Goal: Answer question/provide support: Share knowledge or assist other users

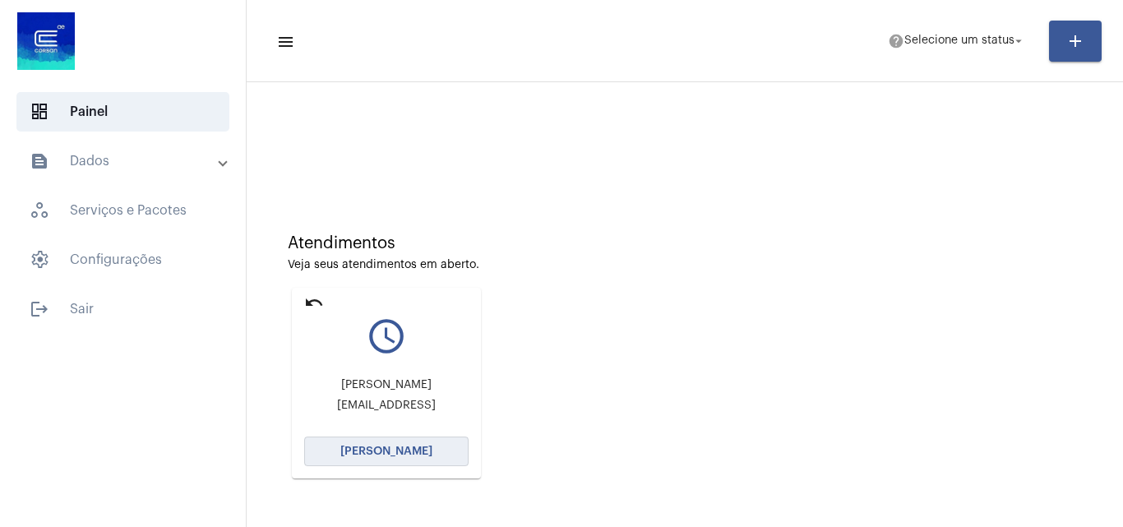
click at [380, 448] on span "[PERSON_NAME]" at bounding box center [386, 452] width 92 height 12
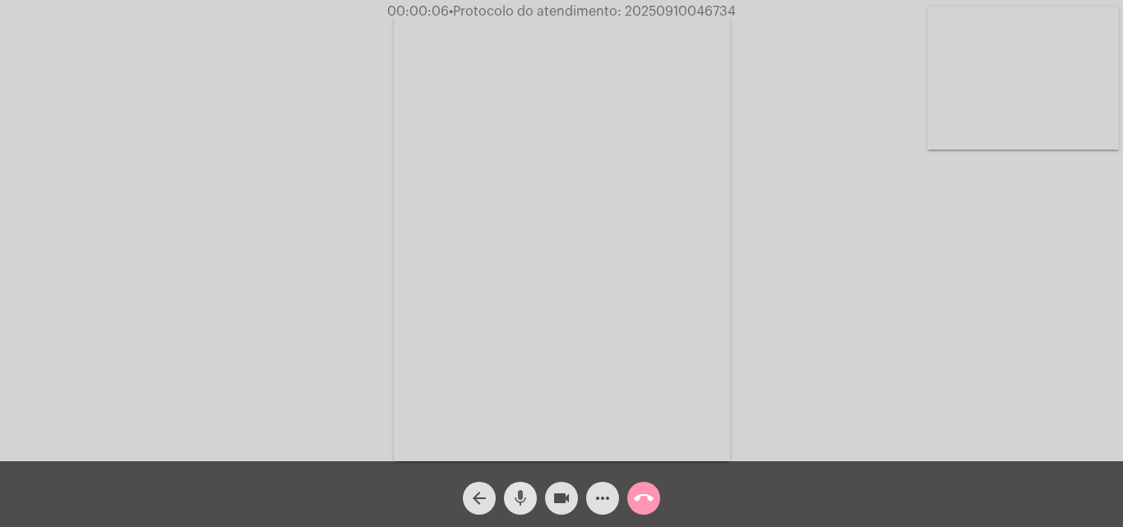
click at [523, 500] on mat-icon "mic" at bounding box center [521, 498] width 20 height 20
click at [518, 496] on mat-icon "mic_off" at bounding box center [521, 498] width 20 height 20
click at [516, 497] on mat-icon "mic" at bounding box center [521, 498] width 20 height 20
click at [519, 489] on mat-icon "mic_off" at bounding box center [521, 498] width 20 height 20
click at [525, 497] on mat-icon "mic" at bounding box center [521, 498] width 20 height 20
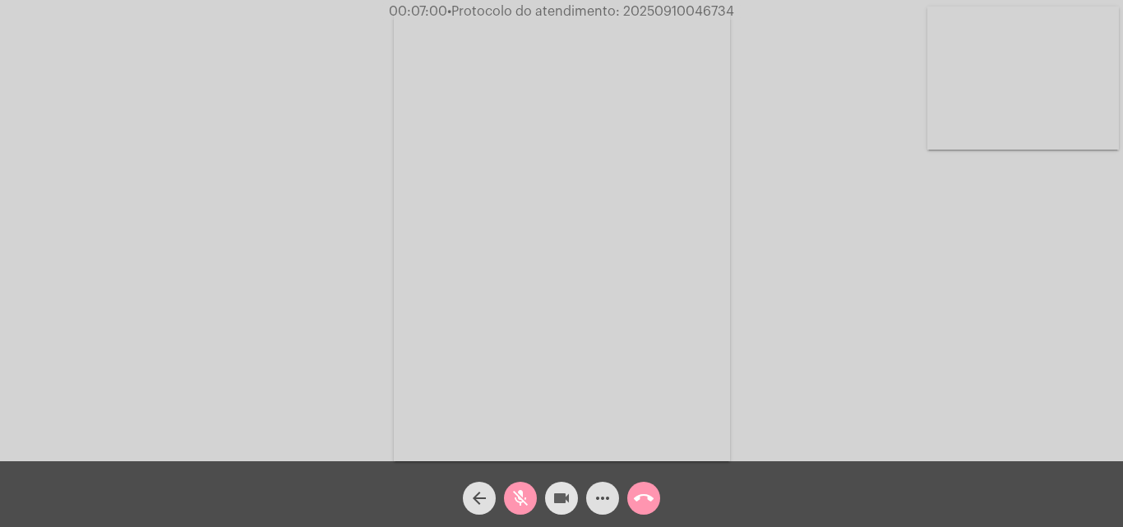
click at [553, 500] on mat-icon "videocam" at bounding box center [562, 498] width 20 height 20
click at [527, 494] on mat-icon "mic_off" at bounding box center [521, 498] width 20 height 20
click at [522, 502] on mat-icon "mic" at bounding box center [521, 498] width 20 height 20
click at [527, 493] on mat-icon "mic_off" at bounding box center [521, 498] width 20 height 20
click at [520, 494] on mat-icon "mic" at bounding box center [521, 498] width 20 height 20
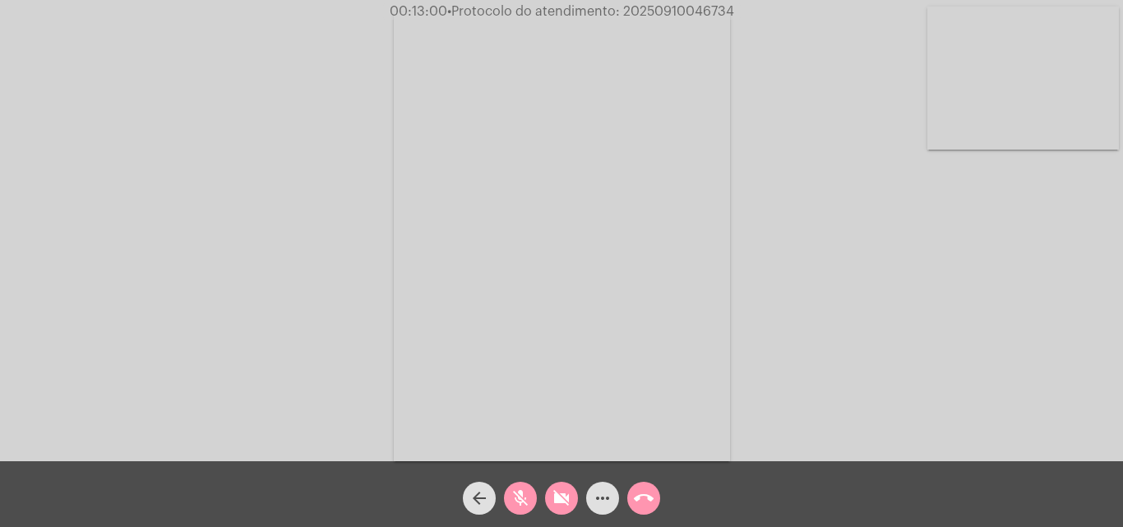
click at [516, 500] on mat-icon "mic_off" at bounding box center [521, 498] width 20 height 20
click at [558, 501] on mat-icon "videocam_off" at bounding box center [562, 498] width 20 height 20
click at [514, 483] on span "mic" at bounding box center [521, 498] width 20 height 33
click at [655, 8] on span "• Protocolo do atendimento: 20250910046734" at bounding box center [589, 11] width 287 height 13
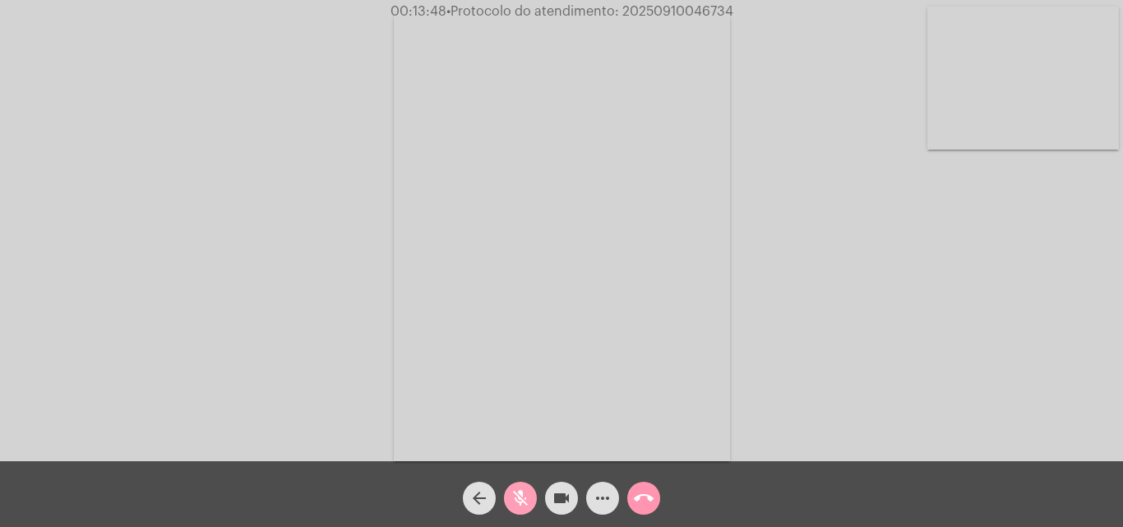
click at [522, 498] on mat-icon "mic_off" at bounding box center [521, 498] width 20 height 20
click at [525, 495] on mat-icon "mic" at bounding box center [521, 498] width 20 height 20
click at [553, 504] on mat-icon "videocam" at bounding box center [562, 498] width 20 height 20
click at [528, 504] on mat-icon "mic_off" at bounding box center [521, 498] width 20 height 20
click at [549, 502] on button "videocam_off" at bounding box center [561, 498] width 33 height 33
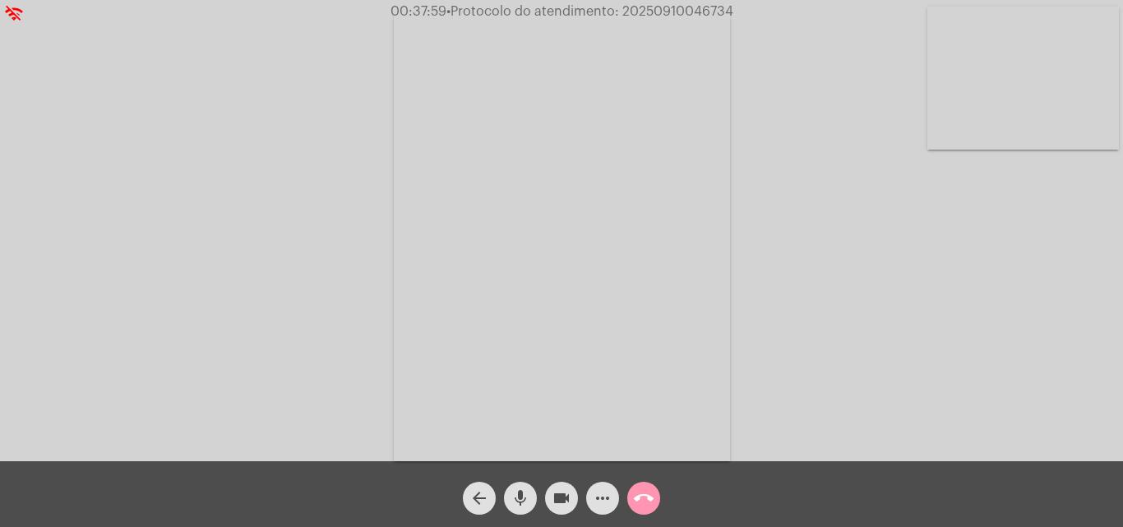
click at [527, 492] on mat-icon "mic" at bounding box center [521, 498] width 20 height 20
click at [525, 497] on mat-icon "mic_off" at bounding box center [521, 498] width 20 height 20
click at [601, 501] on mat-icon "more_horiz" at bounding box center [603, 498] width 20 height 20
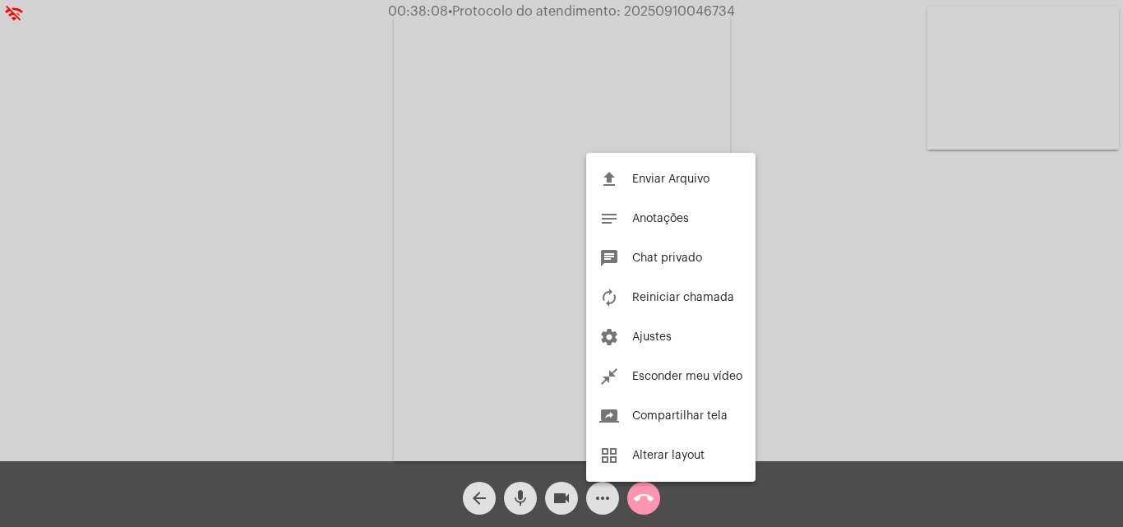
click at [378, 164] on div at bounding box center [561, 263] width 1123 height 527
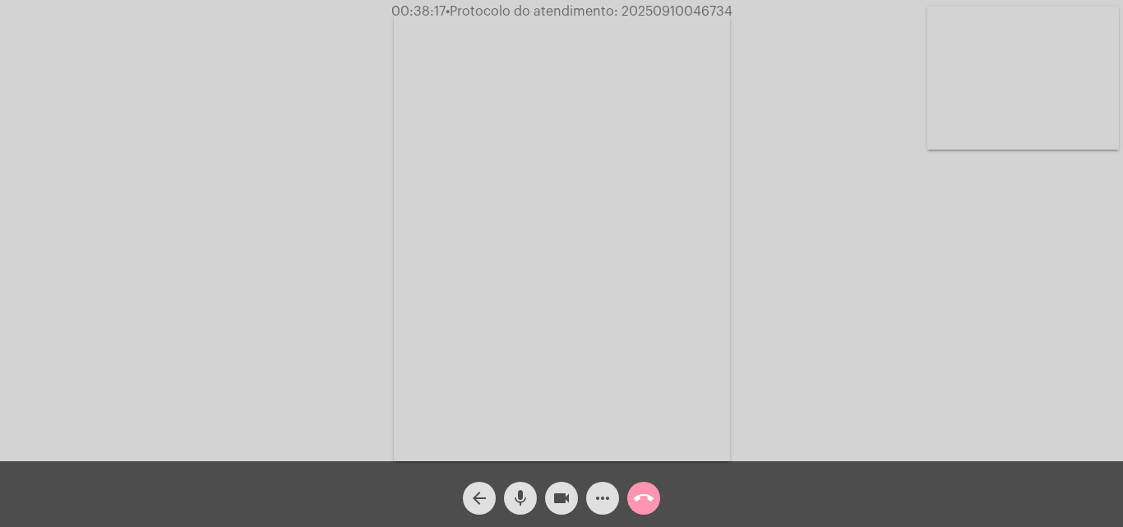
click at [519, 501] on mat-icon "mic" at bounding box center [521, 498] width 20 height 20
click at [359, 382] on div "Acessando Câmera e Microfone..." at bounding box center [562, 234] width 1120 height 461
click at [514, 495] on mat-icon "mic_off" at bounding box center [521, 498] width 20 height 20
click at [594, 498] on mat-icon "more_horiz" at bounding box center [603, 498] width 20 height 20
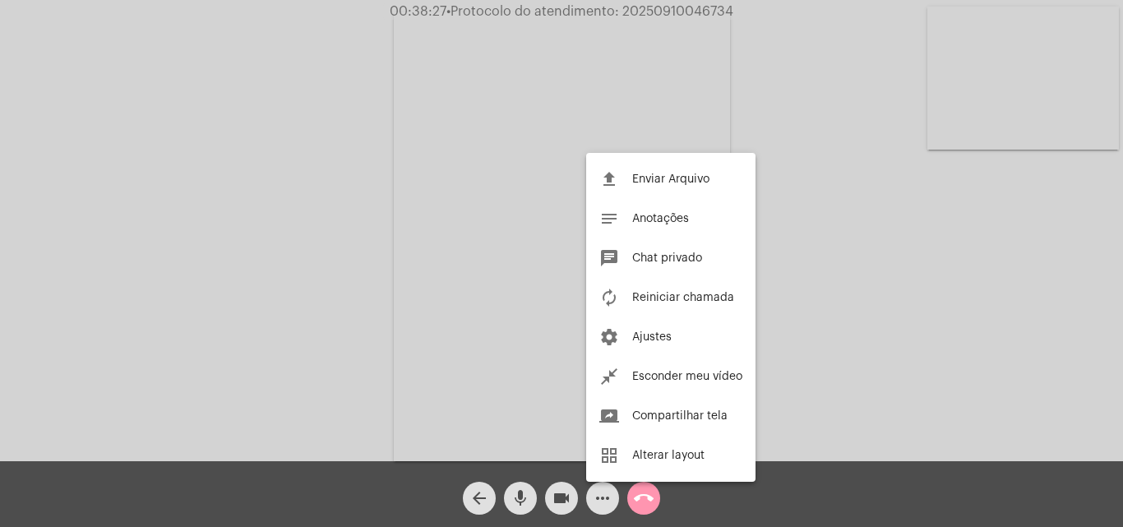
click at [349, 208] on div at bounding box center [561, 263] width 1123 height 527
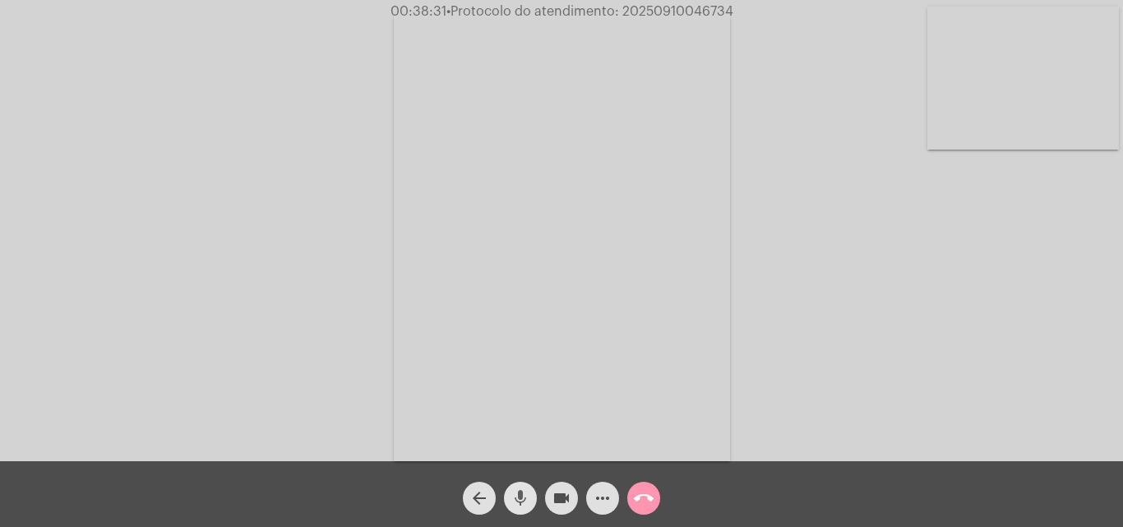
click at [527, 493] on mat-icon "mic" at bounding box center [521, 498] width 20 height 20
click at [518, 490] on mat-icon "mic_off" at bounding box center [521, 498] width 20 height 20
click at [670, 8] on span "• Protocolo do atendimento: 20250910046734" at bounding box center [590, 11] width 287 height 13
copy span "20250910046734"
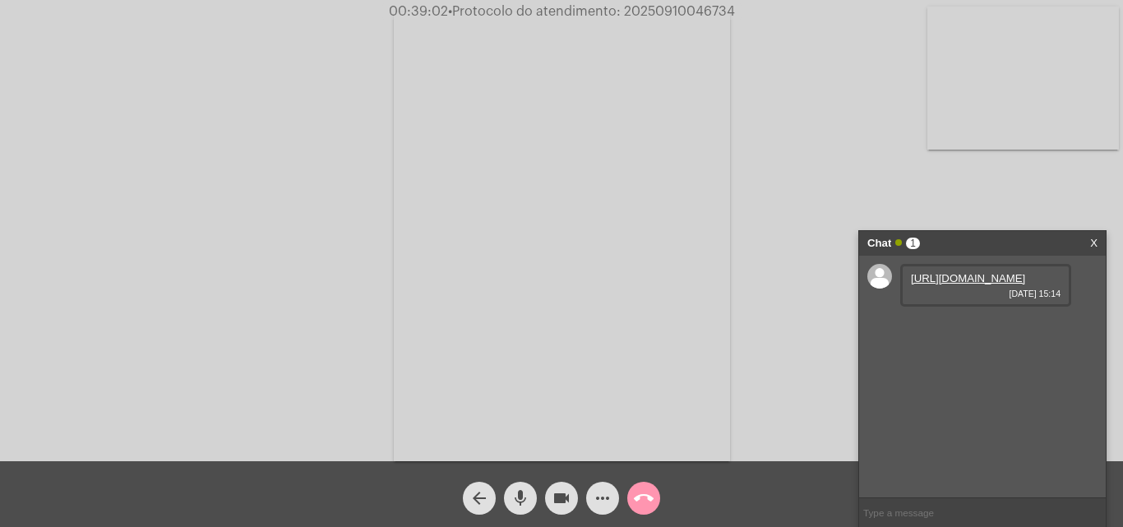
click at [940, 284] on link "https://neft-transfer-bucket.s3.amazonaws.com/temp-a719e4c6-8a72-3f1a-b4de-9470…" at bounding box center [968, 278] width 114 height 12
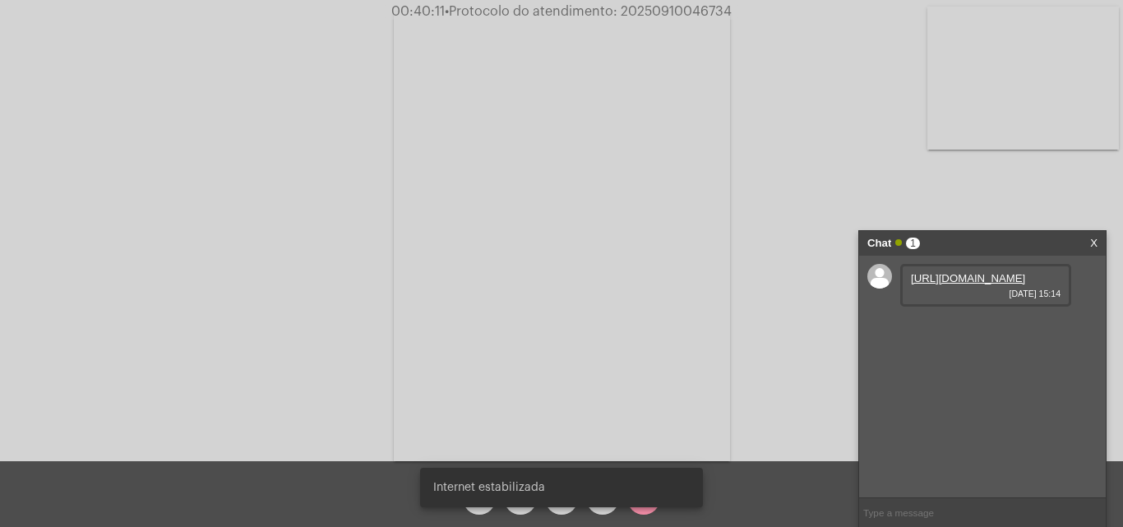
click at [548, 303] on video at bounding box center [562, 236] width 336 height 449
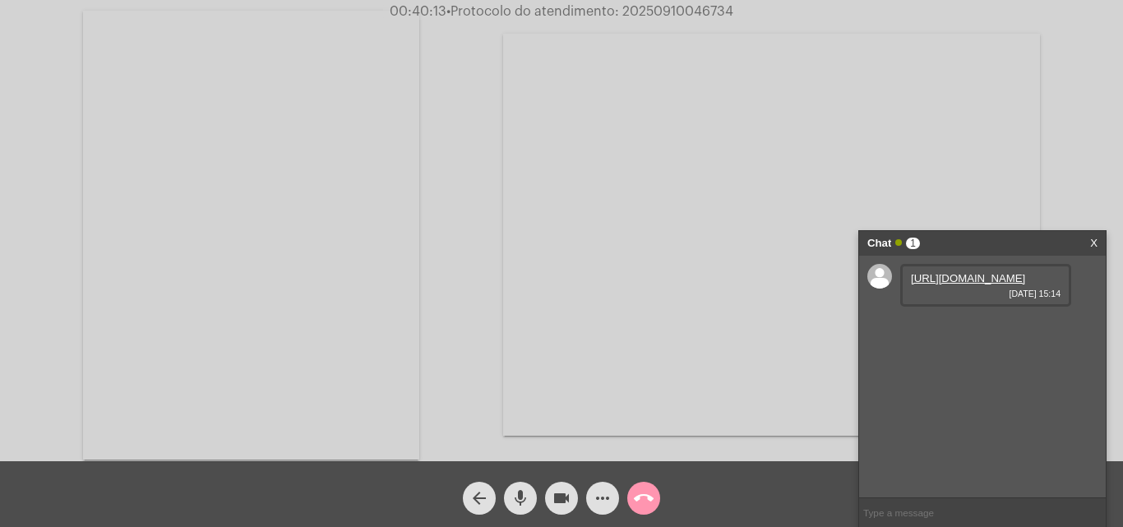
click at [235, 195] on video at bounding box center [251, 235] width 336 height 449
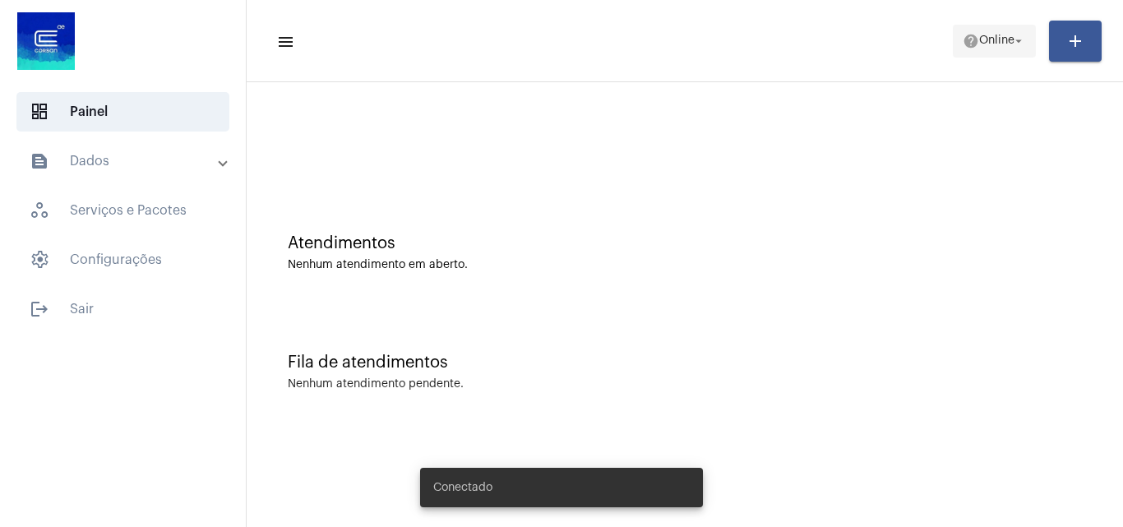
click at [988, 38] on span "Online" at bounding box center [996, 41] width 35 height 12
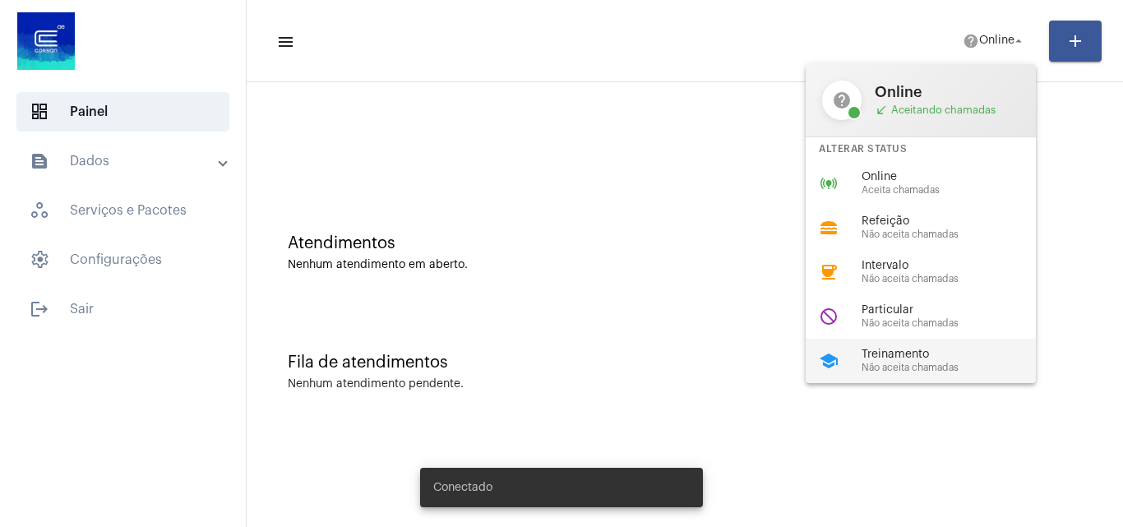
click at [958, 354] on span "Treinamento" at bounding box center [955, 355] width 187 height 12
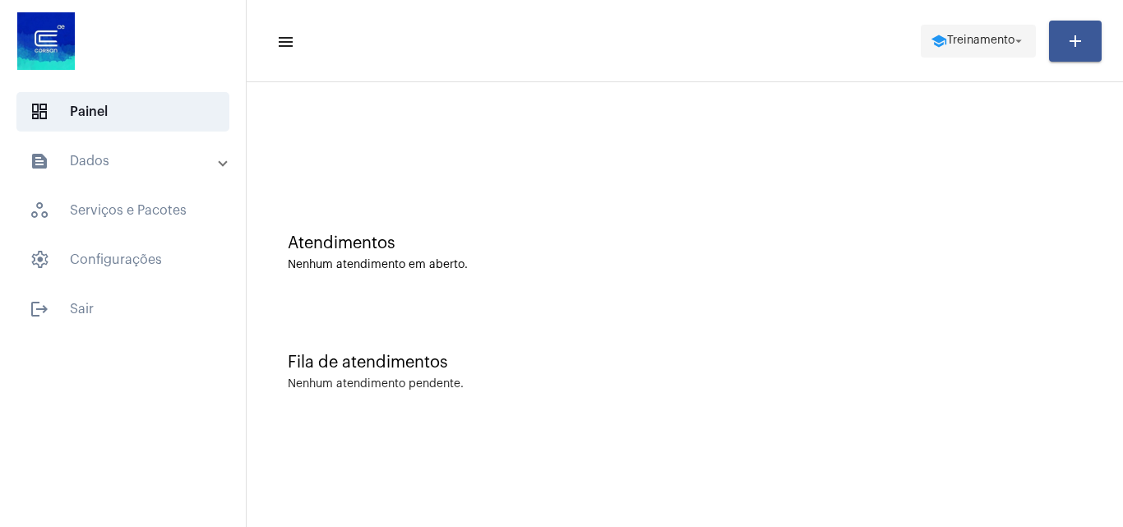
click at [974, 42] on span "Treinamento" at bounding box center [980, 41] width 67 height 12
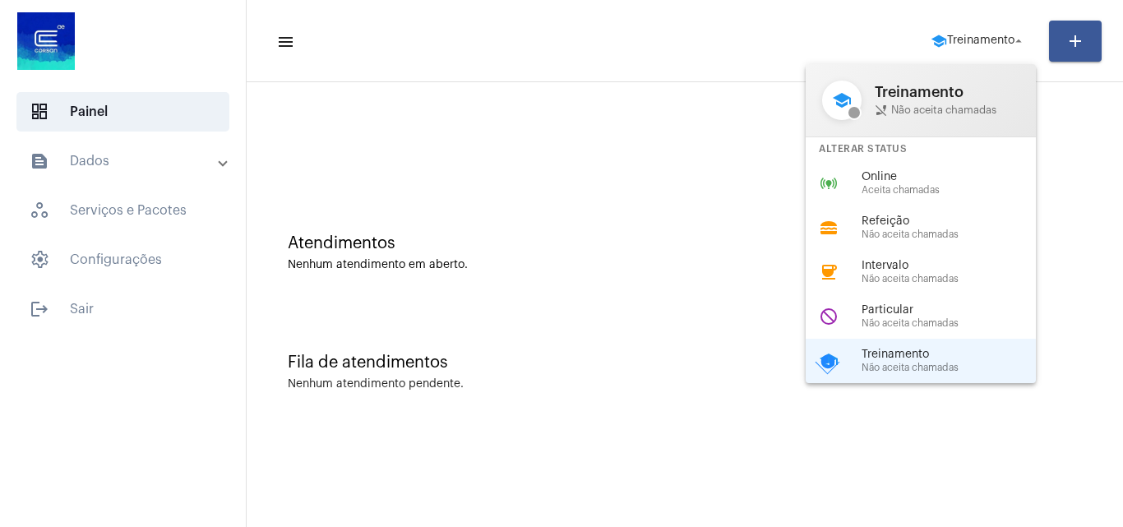
click at [936, 186] on span "Aceita chamadas" at bounding box center [955, 190] width 187 height 11
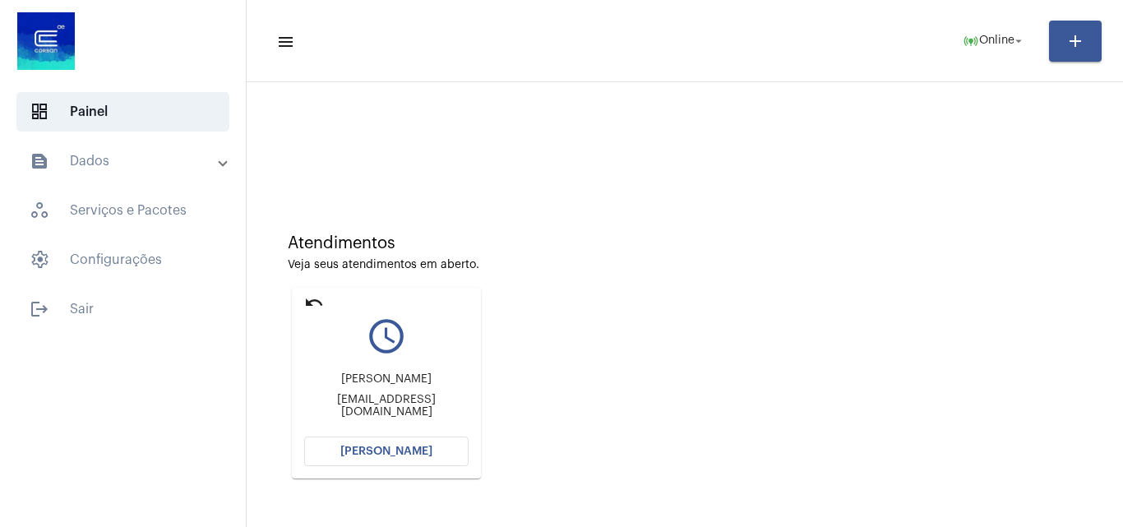
click at [393, 451] on span "[PERSON_NAME]" at bounding box center [386, 452] width 92 height 12
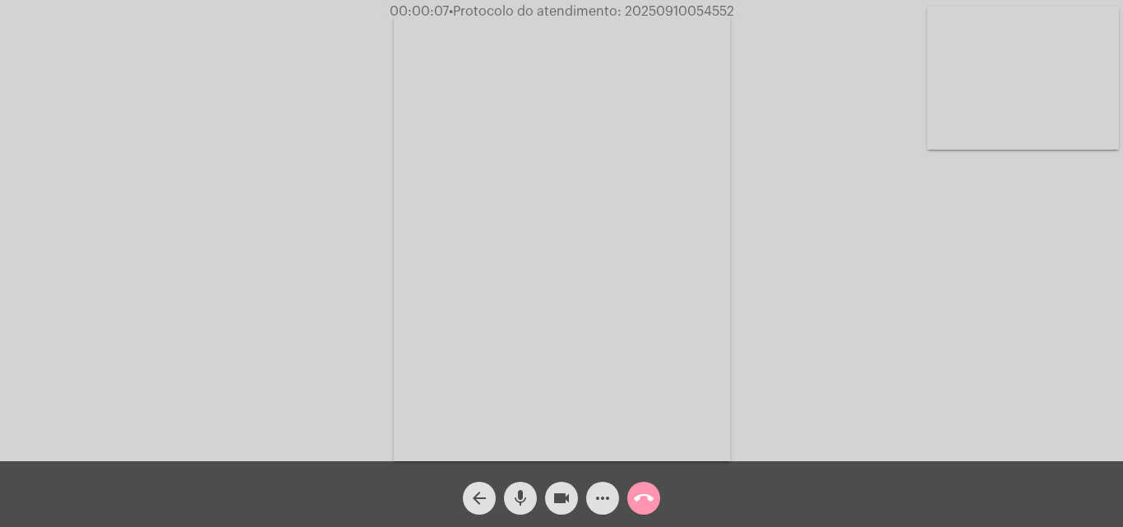
click at [516, 493] on mat-icon "mic" at bounding box center [521, 498] width 20 height 20
click at [520, 488] on span "mic_off" at bounding box center [521, 498] width 20 height 33
click at [520, 495] on mat-icon "mic" at bounding box center [521, 498] width 20 height 20
click at [516, 493] on mat-icon "mic_off" at bounding box center [521, 498] width 20 height 20
click at [595, 494] on mat-icon "more_horiz" at bounding box center [603, 498] width 20 height 20
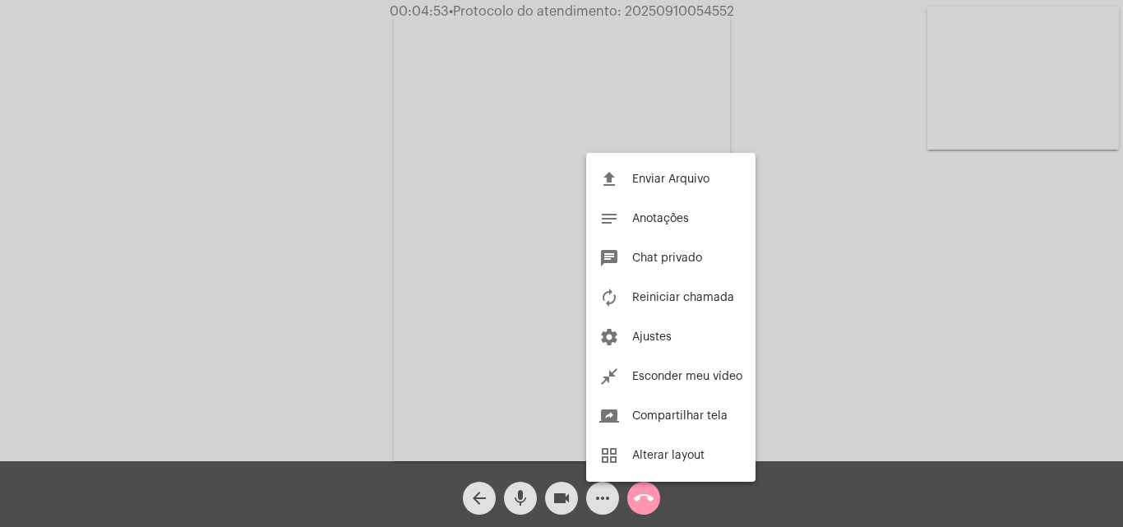
click at [326, 218] on div at bounding box center [561, 263] width 1123 height 527
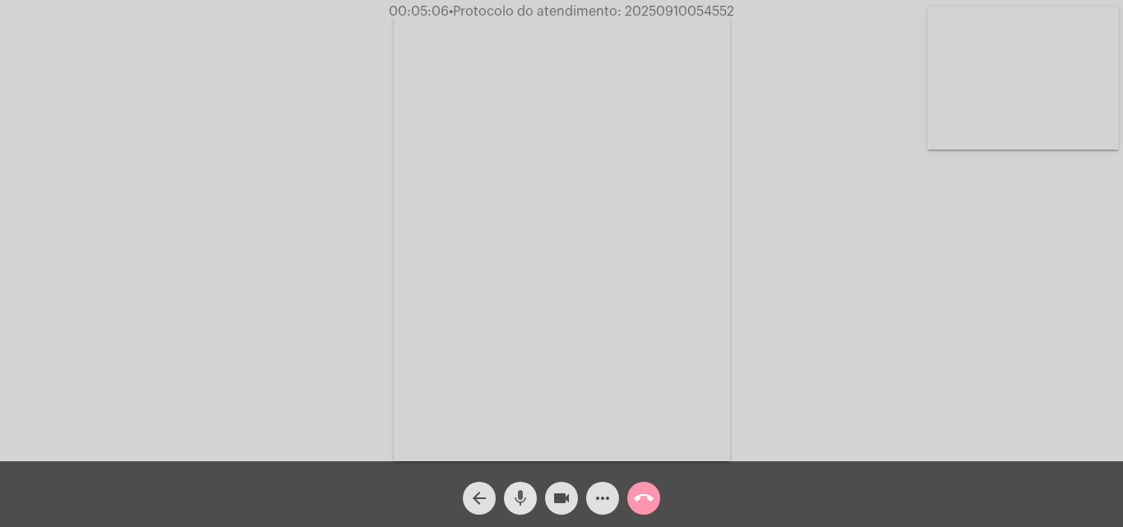
click at [528, 501] on mat-icon "mic" at bounding box center [521, 498] width 20 height 20
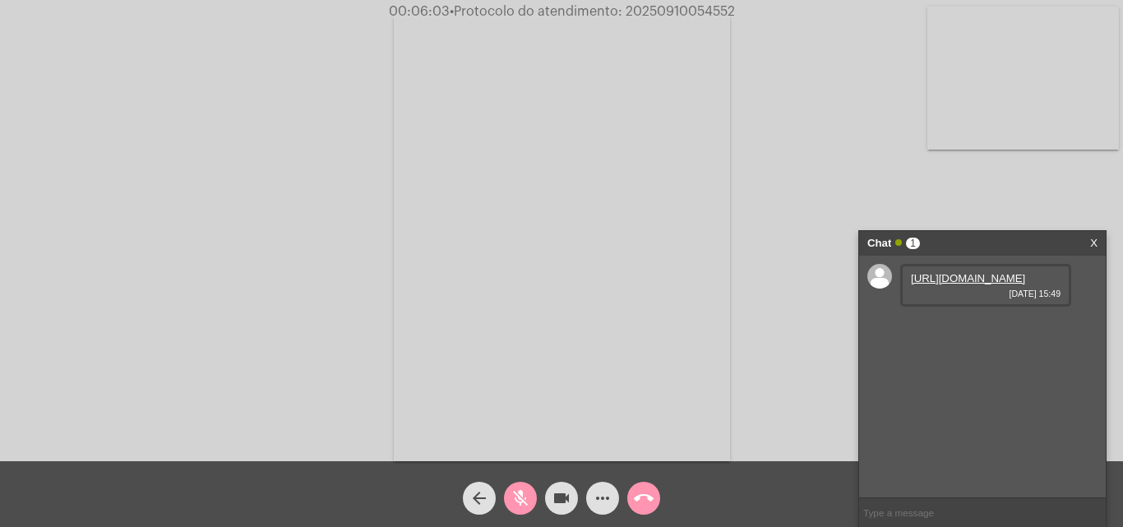
click at [530, 493] on button "mic_off" at bounding box center [520, 498] width 33 height 33
click at [974, 284] on link "https://neft-transfer-bucket.s3.amazonaws.com/temp-14e737e8-8baa-41c5-c9a9-90c3…" at bounding box center [968, 278] width 114 height 12
click at [968, 331] on link "https://neft-transfer-bucket.s3.amazonaws.com/temp-0f71dc7b-ad2c-53c3-9b96-6665…" at bounding box center [968, 325] width 114 height 12
click at [959, 378] on link "https://neft-transfer-bucket.s3.amazonaws.com/temp-6667c968-67a4-e061-530b-fd6a…" at bounding box center [968, 372] width 114 height 12
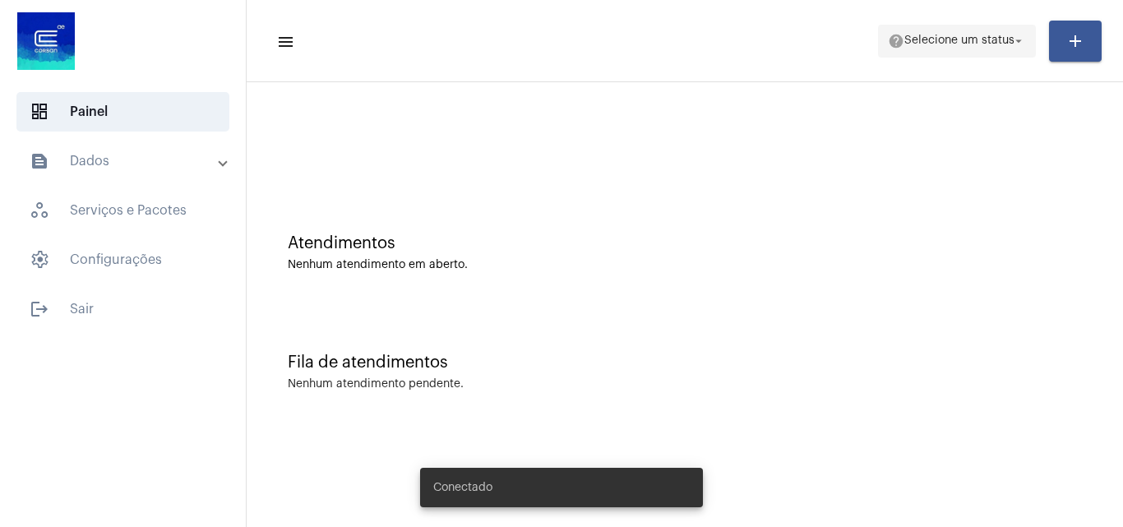
click at [964, 35] on span "Selecione um status" at bounding box center [959, 41] width 110 height 12
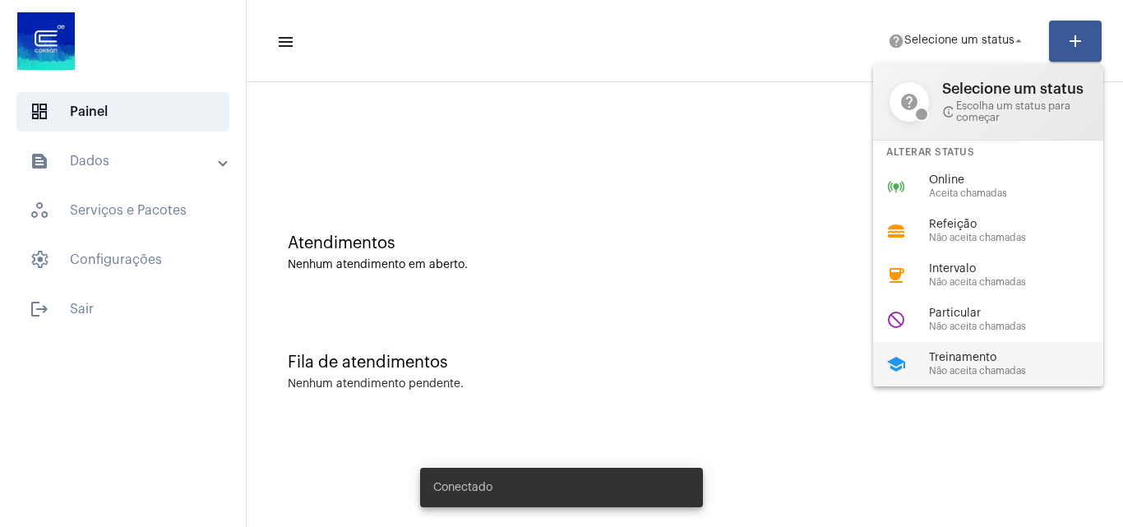
click at [951, 381] on div "school Treinamento Não aceita chamadas" at bounding box center [1001, 364] width 257 height 44
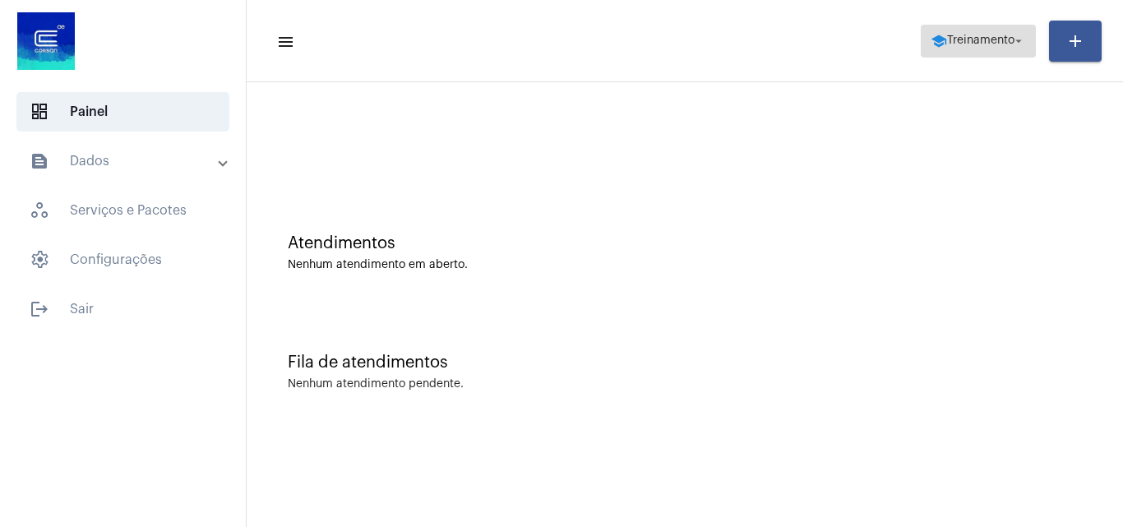
click at [1000, 53] on span "school Treinamento arrow_drop_down" at bounding box center [978, 40] width 95 height 30
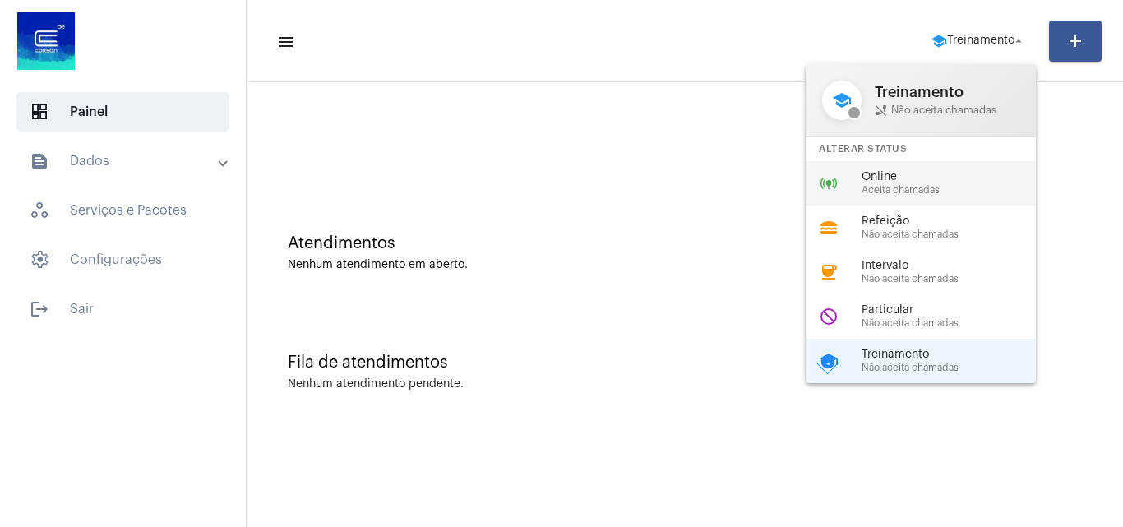
click at [902, 187] on span "Aceita chamadas" at bounding box center [955, 190] width 187 height 11
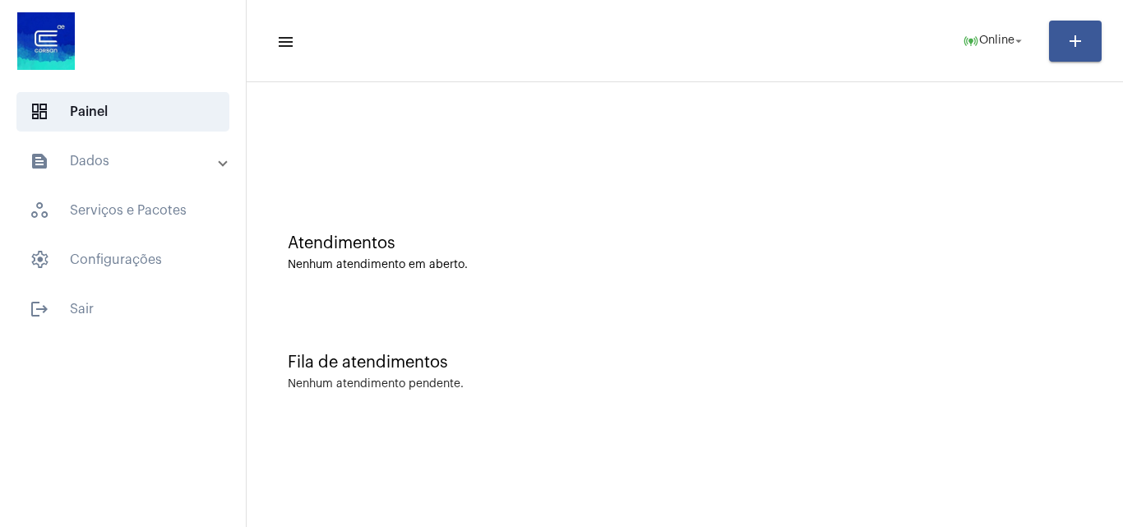
click at [904, 253] on div "Atendimentos Nenhum atendimento em aberto." at bounding box center [685, 252] width 794 height 37
click at [1016, 332] on div "Fila de atendimentos Nenhum atendimento pendente." at bounding box center [685, 363] width 860 height 119
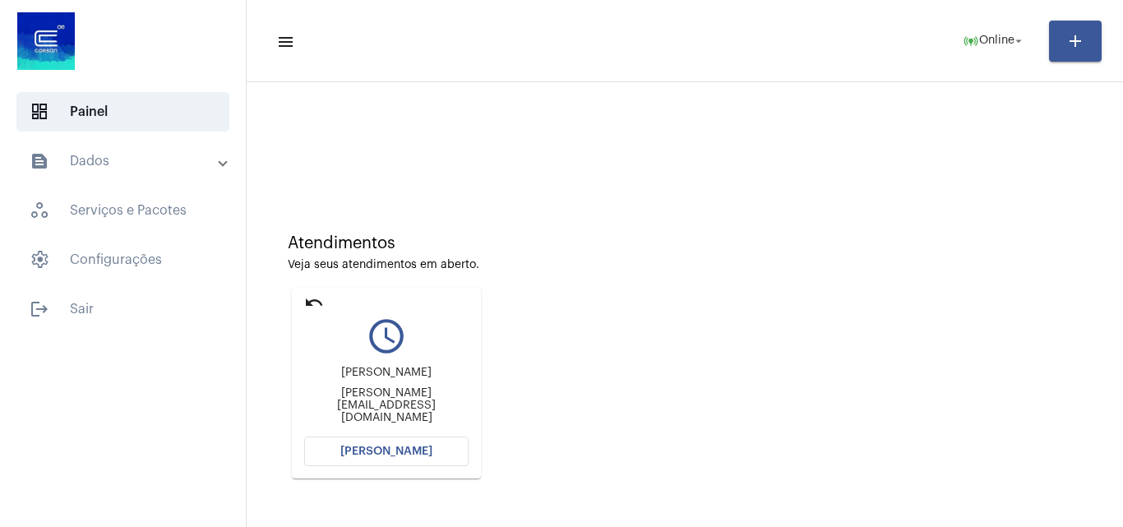
click at [363, 454] on span "[PERSON_NAME]" at bounding box center [386, 452] width 92 height 12
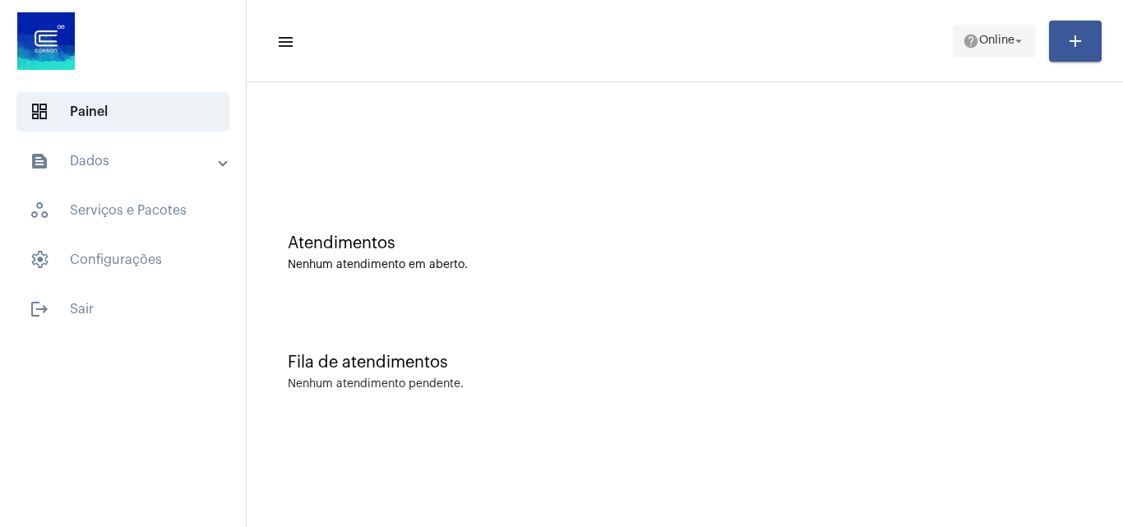
click at [983, 54] on span "help Online arrow_drop_down" at bounding box center [994, 40] width 63 height 30
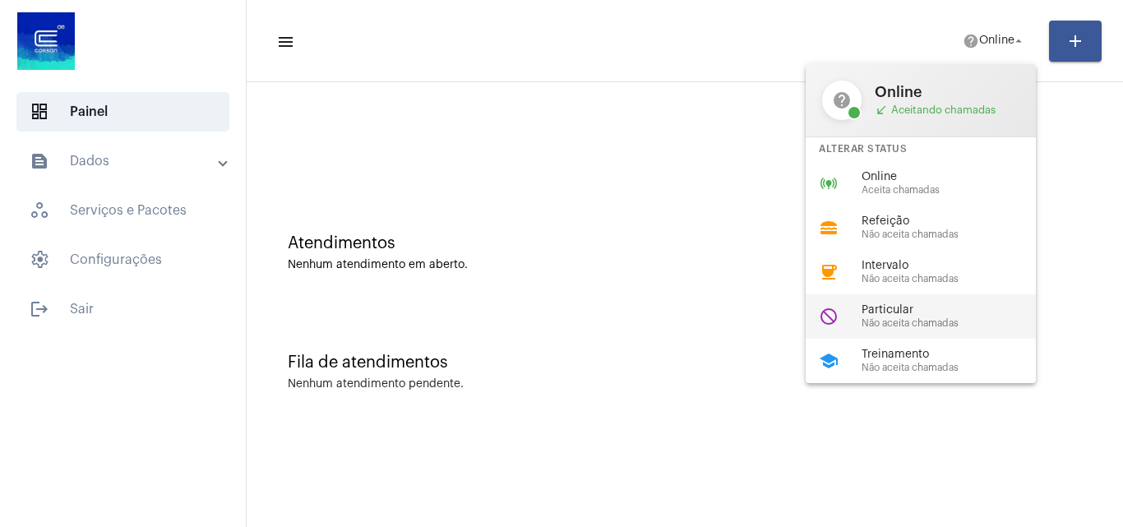
click at [900, 313] on span "Particular" at bounding box center [955, 310] width 187 height 12
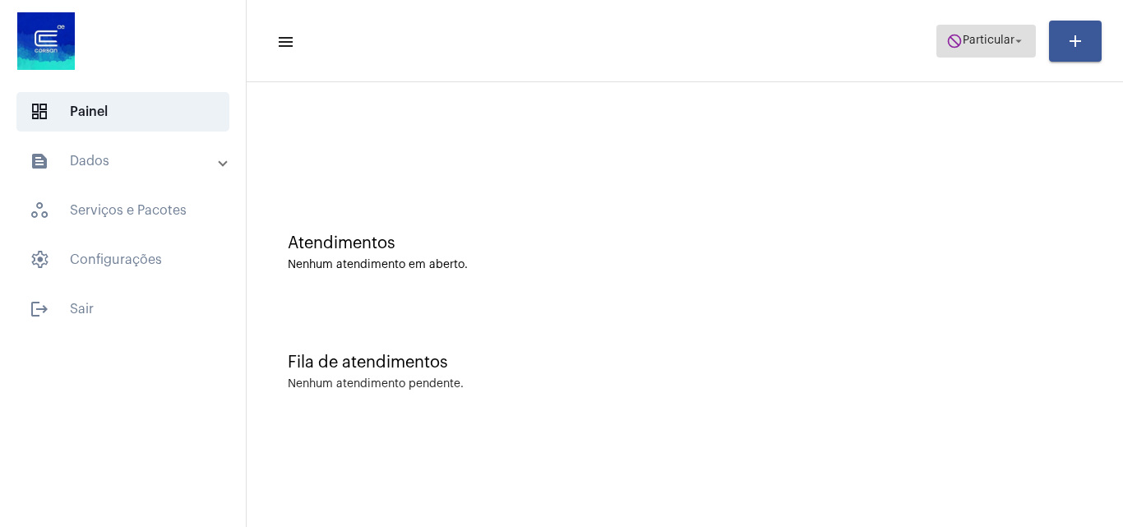
click at [975, 33] on span "do_not_disturb Particular arrow_drop_down" at bounding box center [986, 40] width 80 height 30
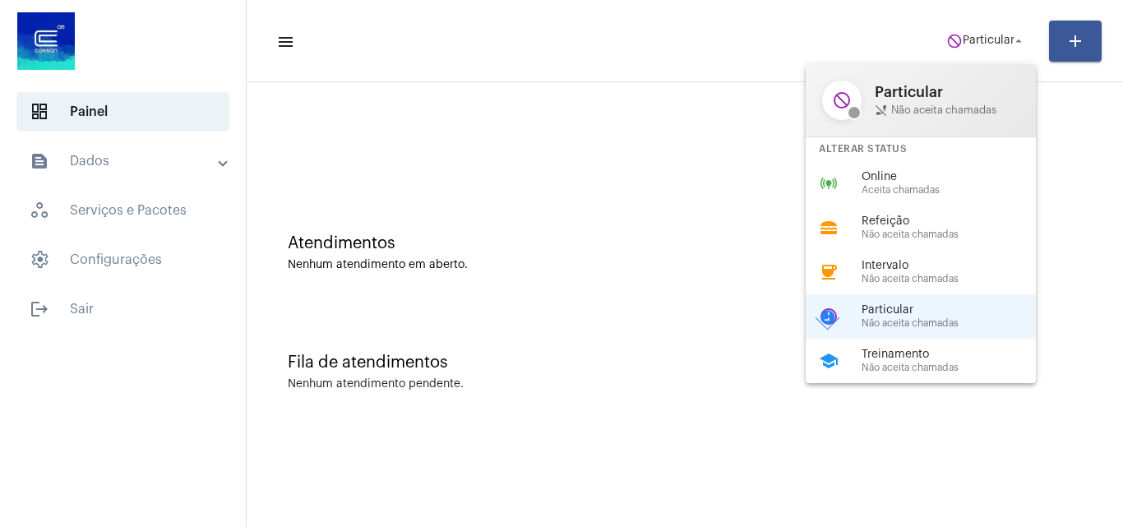
click at [588, 168] on div at bounding box center [561, 263] width 1123 height 527
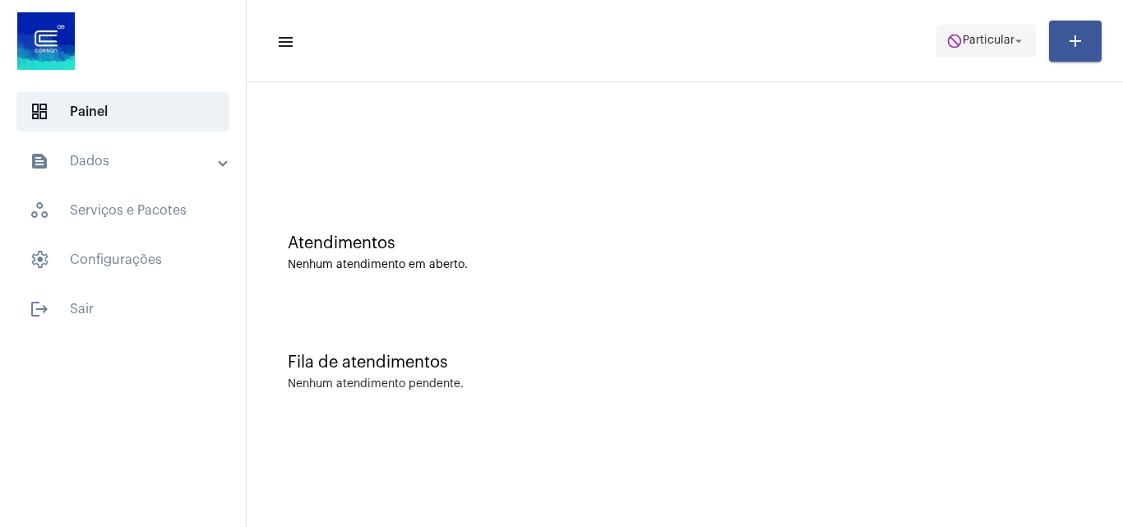
click at [955, 42] on mat-icon "do_not_disturb" at bounding box center [954, 41] width 16 height 16
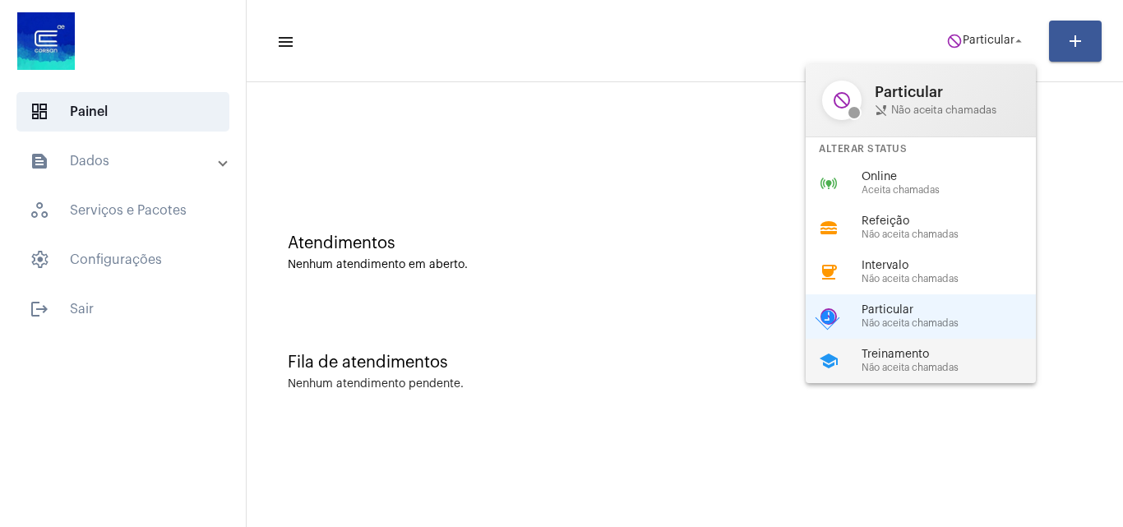
click at [918, 349] on span "Treinamento" at bounding box center [955, 355] width 187 height 12
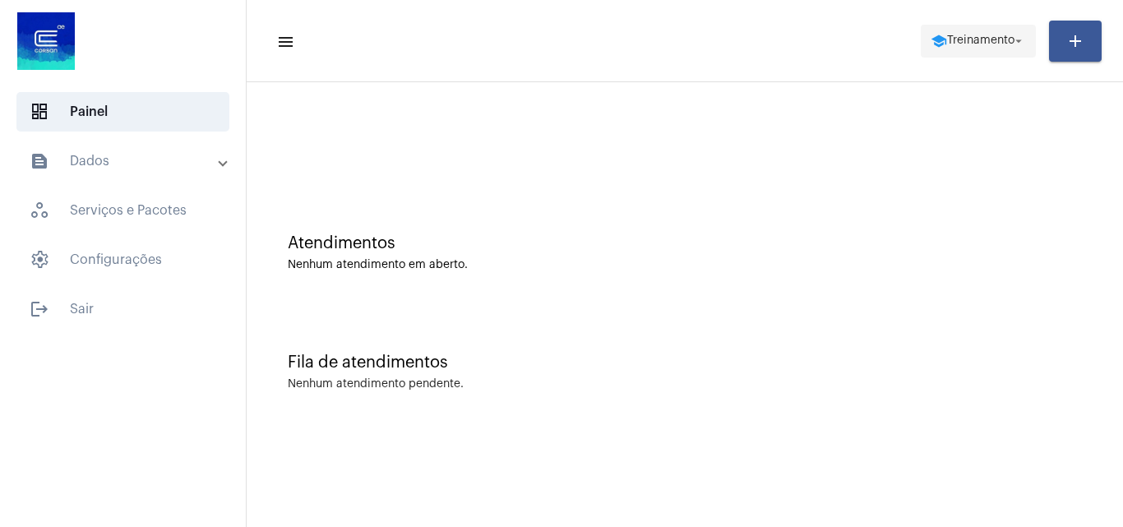
click at [944, 27] on span "school Treinamento arrow_drop_down" at bounding box center [978, 40] width 95 height 30
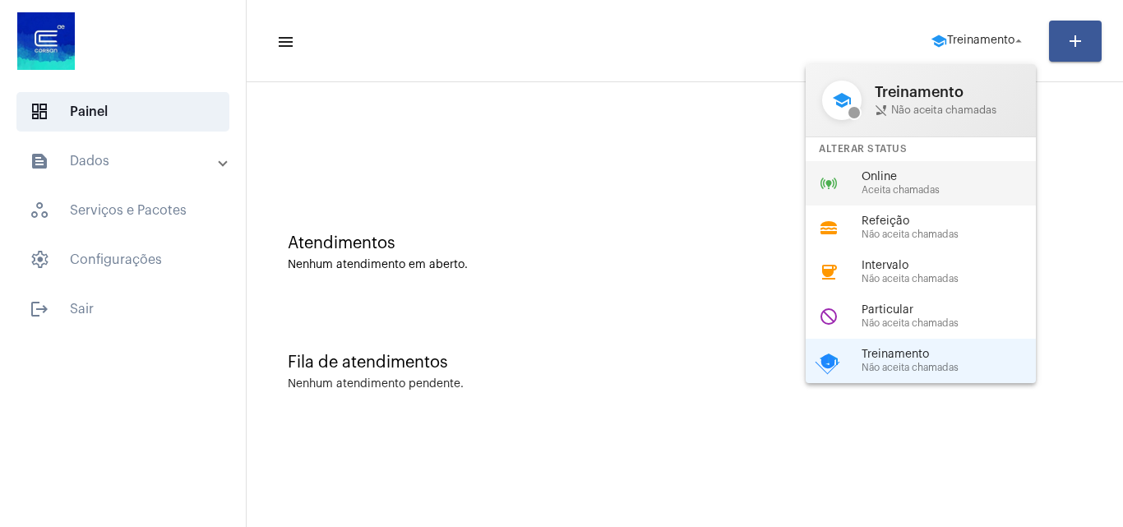
click at [899, 199] on div "online_prediction Online Aceita chamadas" at bounding box center [934, 183] width 257 height 44
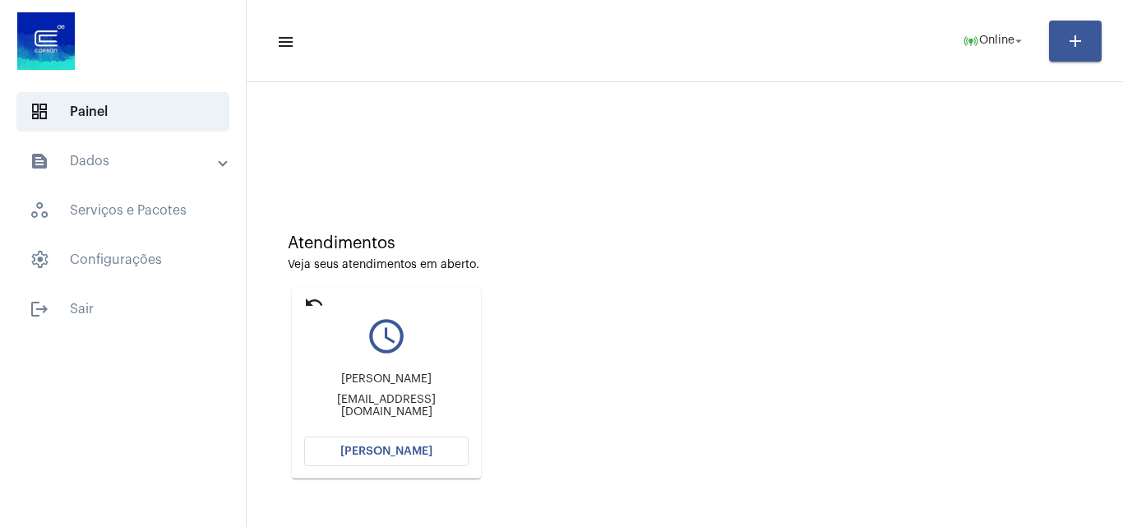
click at [399, 446] on span "[PERSON_NAME]" at bounding box center [386, 452] width 92 height 12
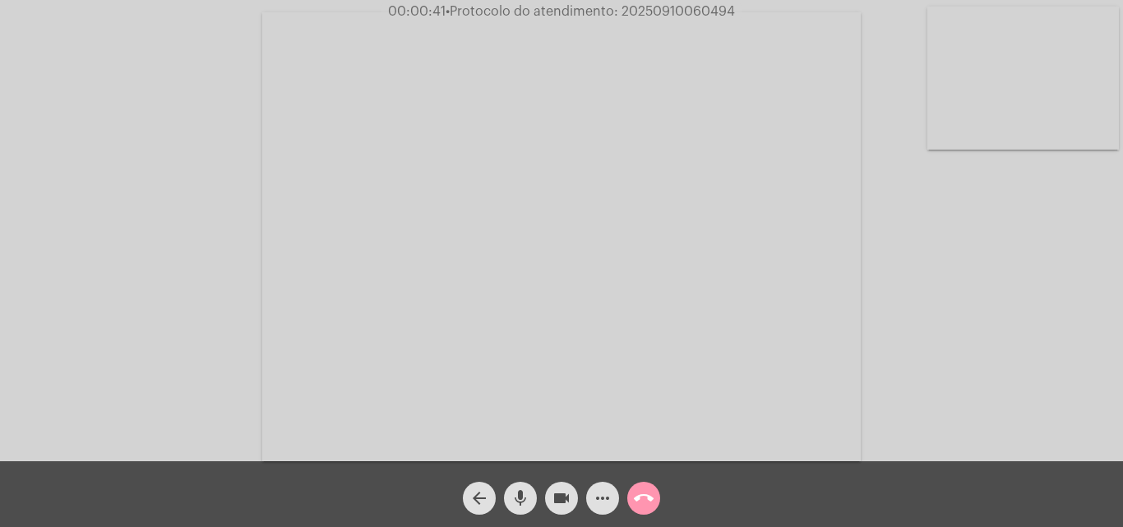
click at [646, 502] on mat-icon "call_end" at bounding box center [644, 498] width 20 height 20
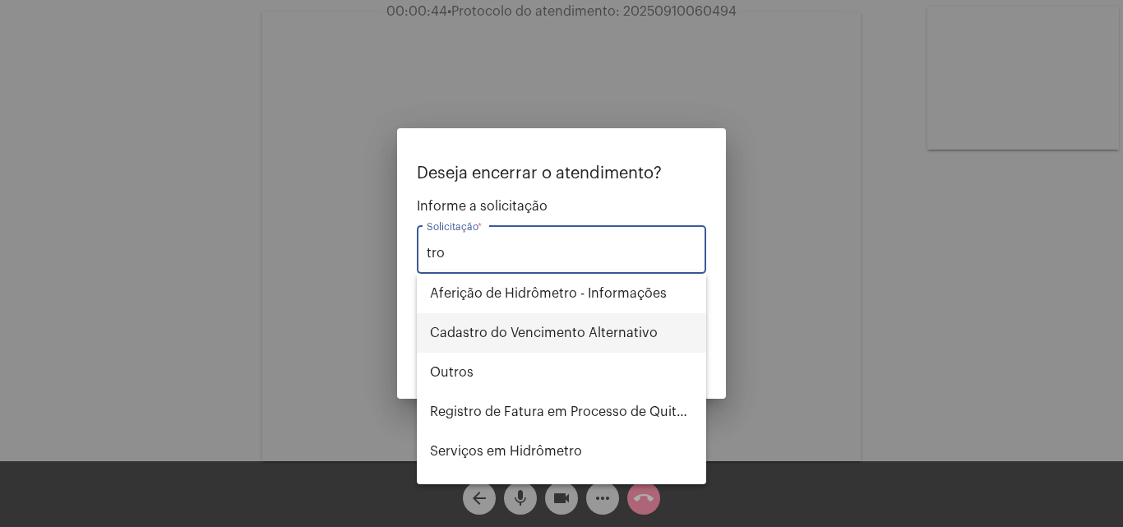
click at [557, 349] on span "Cadastro do Vencimento Alternativo" at bounding box center [561, 332] width 263 height 39
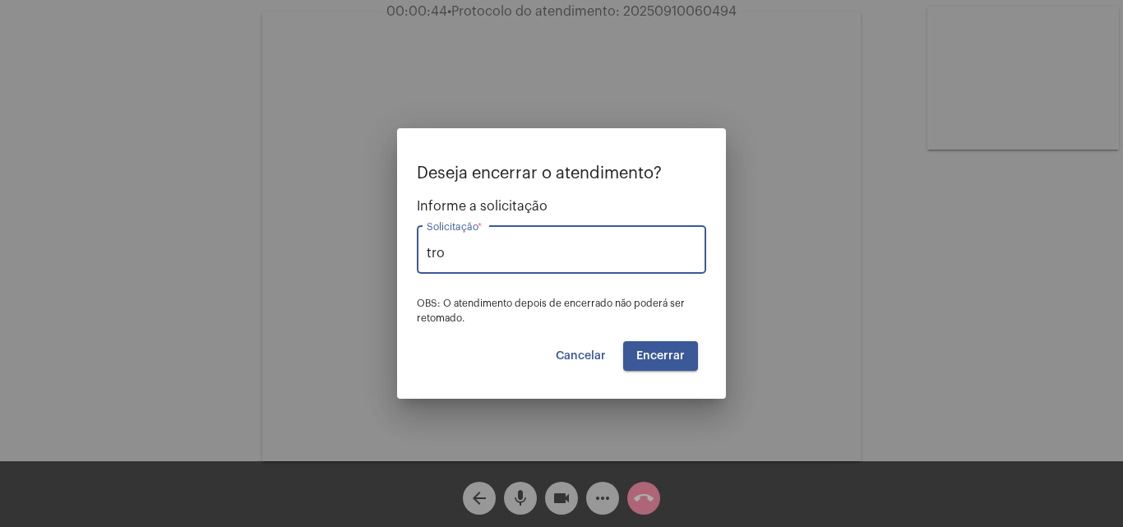
type input "Cadastro do Vencimento Alternativo"
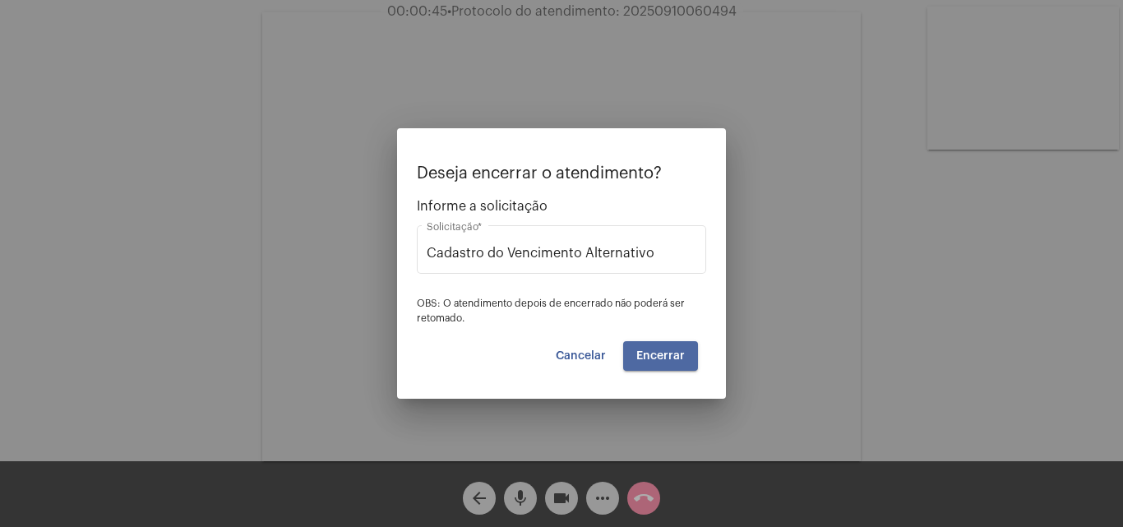
click at [662, 360] on span "Encerrar" at bounding box center [660, 356] width 49 height 12
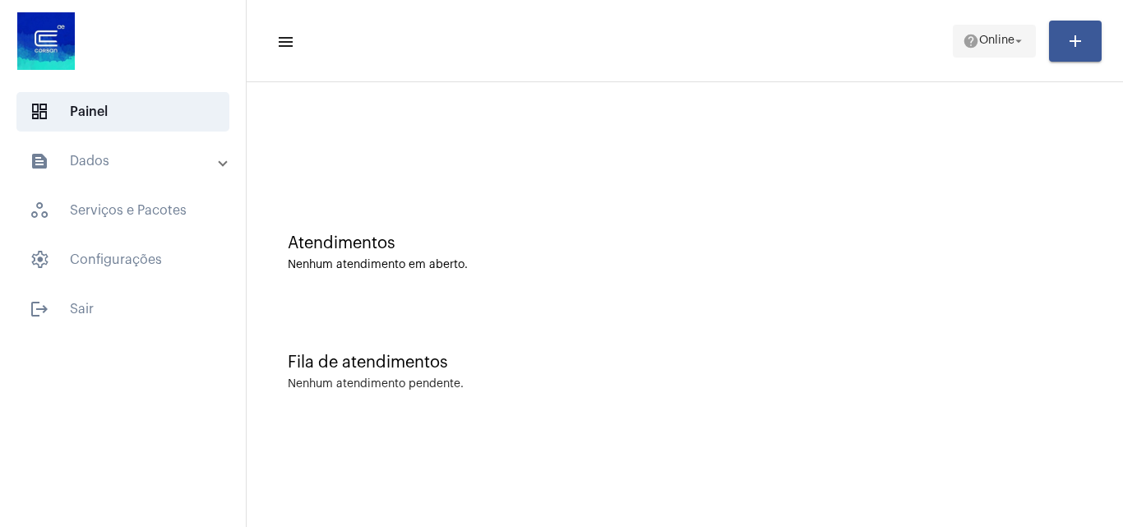
click at [979, 37] on span "Online" at bounding box center [996, 41] width 35 height 12
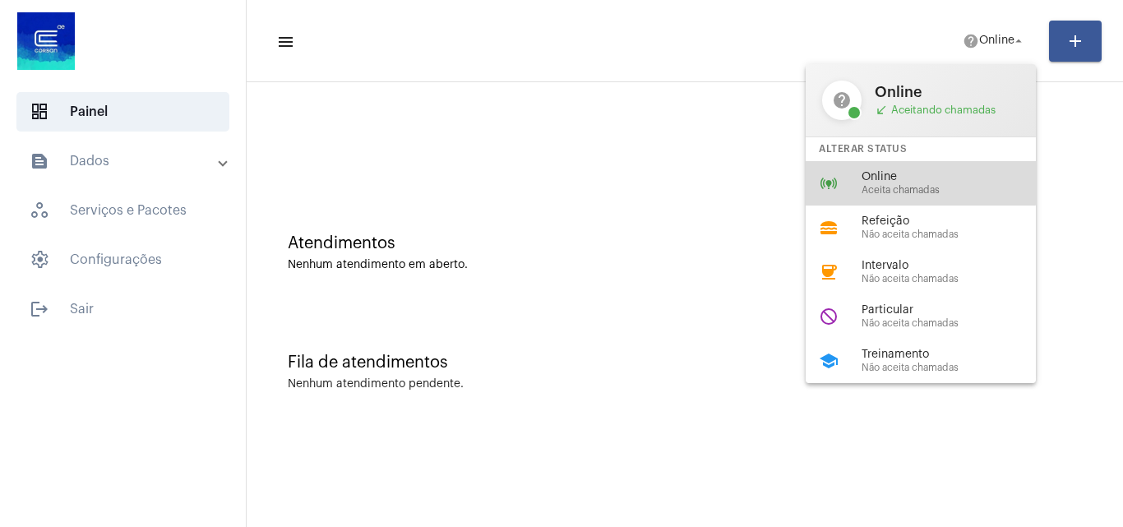
click at [918, 180] on span "Online" at bounding box center [955, 177] width 187 height 12
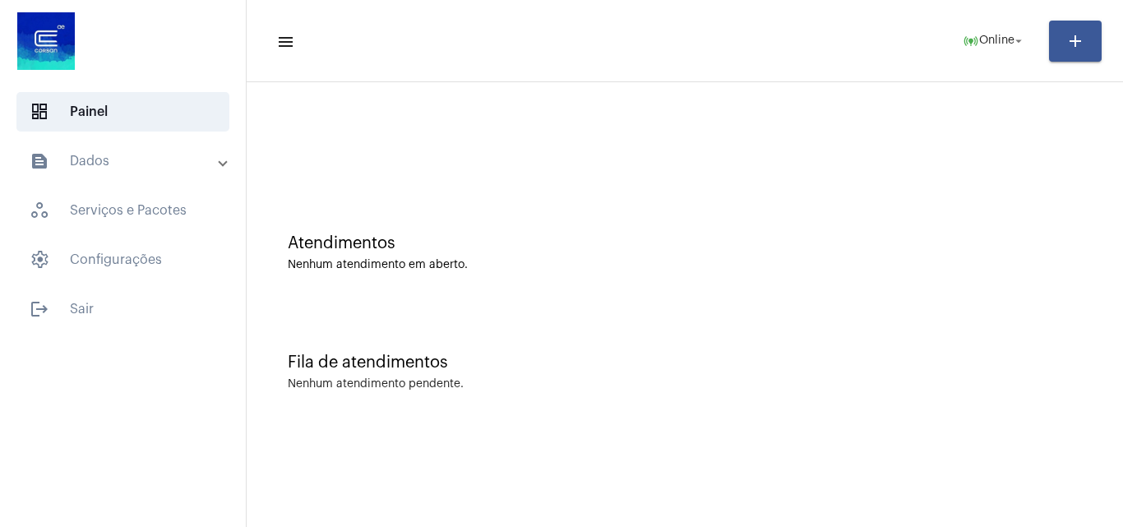
click at [886, 308] on div "Fila de atendimentos Nenhum atendimento pendente." at bounding box center [685, 363] width 860 height 119
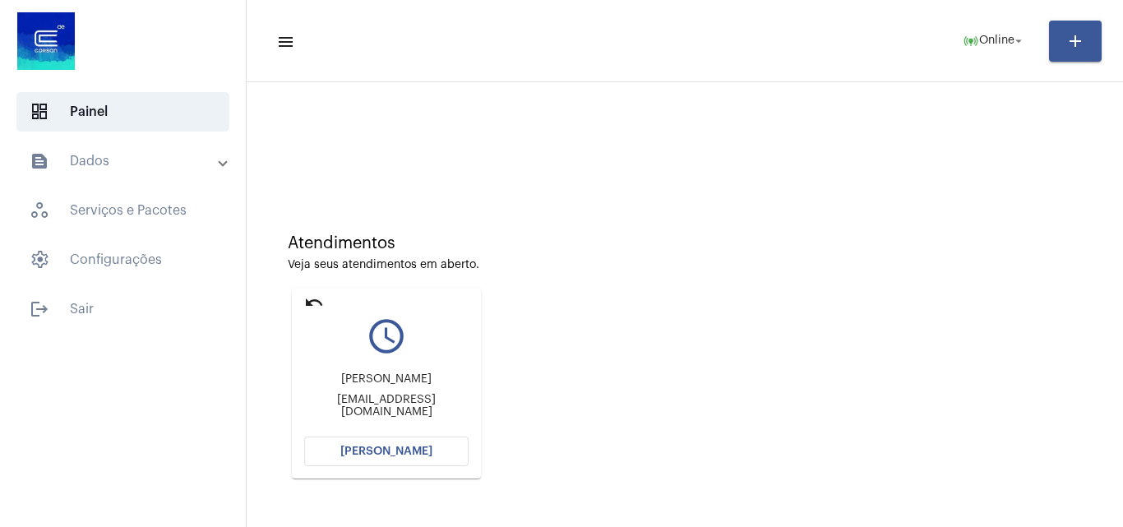
click at [413, 448] on span "[PERSON_NAME]" at bounding box center [386, 452] width 92 height 12
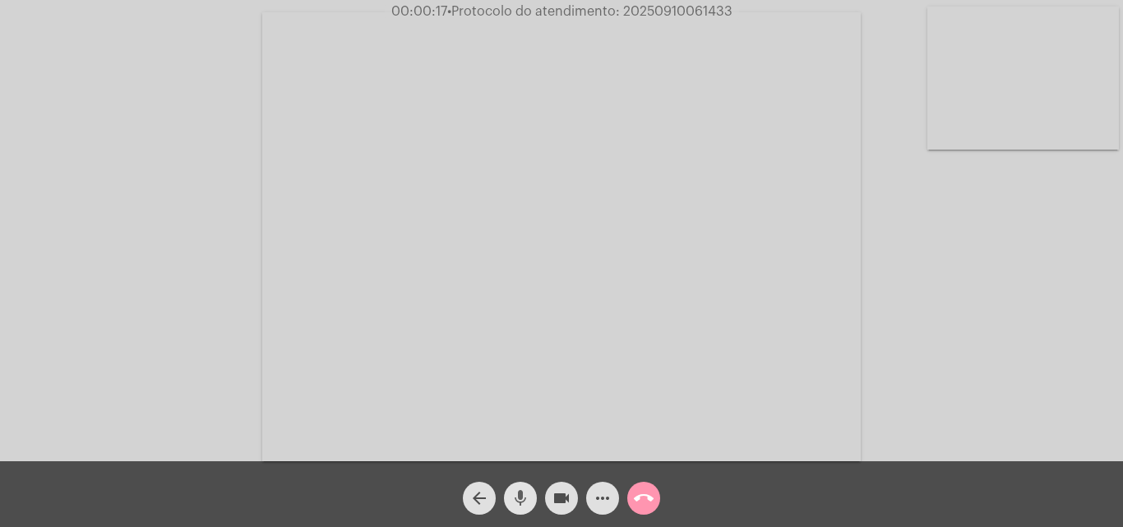
click at [522, 497] on mat-icon "mic" at bounding box center [521, 498] width 20 height 20
click at [1035, 376] on div "Acessando Câmera e Microfone..." at bounding box center [562, 234] width 1120 height 461
click at [924, 352] on div "Acessando Câmera e Microfone..." at bounding box center [562, 234] width 1120 height 461
click at [521, 501] on mat-icon "mic_off" at bounding box center [521, 498] width 20 height 20
click at [521, 501] on mat-icon "mic" at bounding box center [521, 498] width 20 height 20
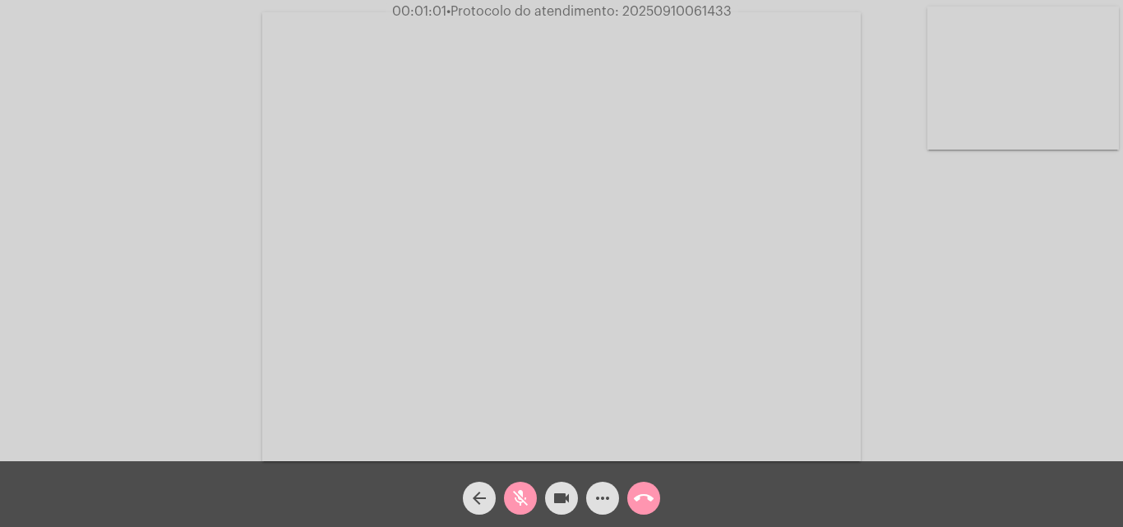
click at [523, 489] on mat-icon "mic_off" at bounding box center [521, 498] width 20 height 20
click at [527, 492] on mat-icon "mic" at bounding box center [521, 498] width 20 height 20
click at [525, 497] on mat-icon "mic_off" at bounding box center [521, 498] width 20 height 20
click at [525, 497] on mat-icon "mic" at bounding box center [521, 498] width 20 height 20
click at [525, 497] on mat-icon "mic_off" at bounding box center [521, 498] width 20 height 20
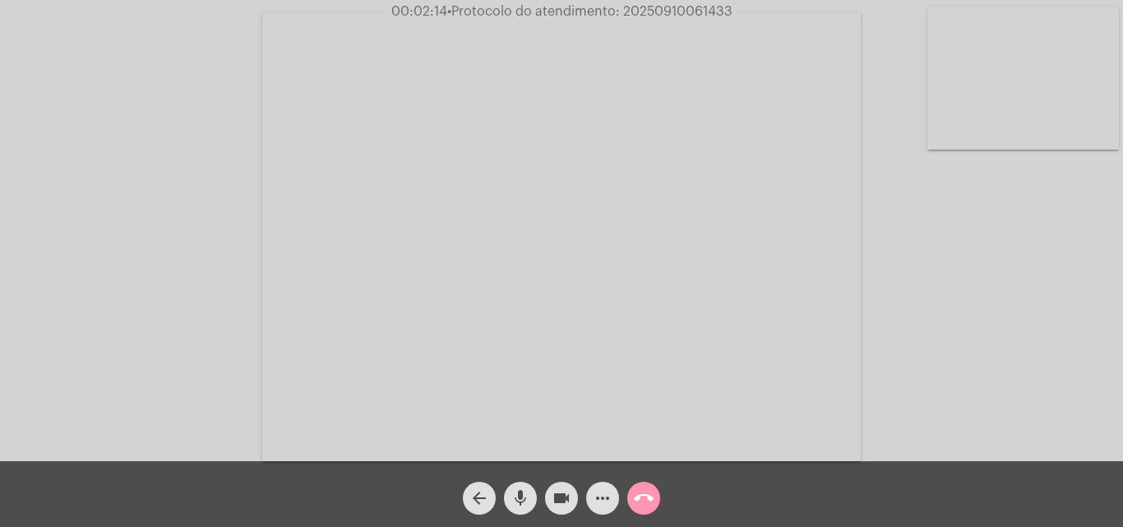
click at [521, 497] on mat-icon "mic" at bounding box center [521, 498] width 20 height 20
click at [517, 486] on span "mic_off" at bounding box center [521, 498] width 20 height 33
click at [520, 486] on span "mic" at bounding box center [521, 498] width 20 height 33
click at [516, 492] on mat-icon "mic_off" at bounding box center [521, 498] width 20 height 20
click at [526, 499] on mat-icon "mic" at bounding box center [521, 498] width 20 height 20
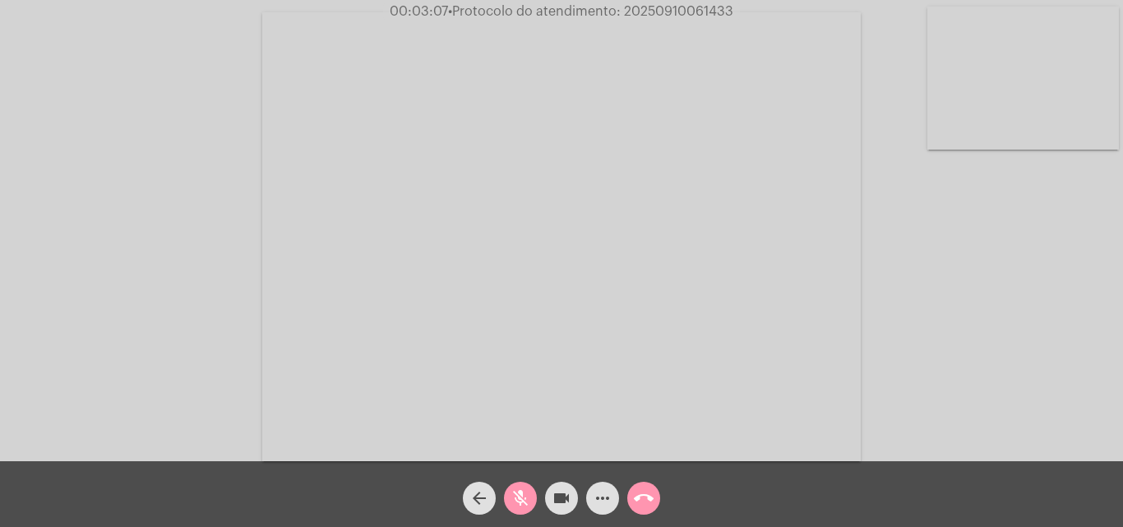
click at [527, 491] on mat-icon "mic_off" at bounding box center [521, 498] width 20 height 20
click at [662, 12] on span "• Protocolo do atendimento: 20250910061433" at bounding box center [589, 11] width 285 height 13
copy span "20250910061433"
click at [516, 486] on span "mic" at bounding box center [521, 498] width 20 height 33
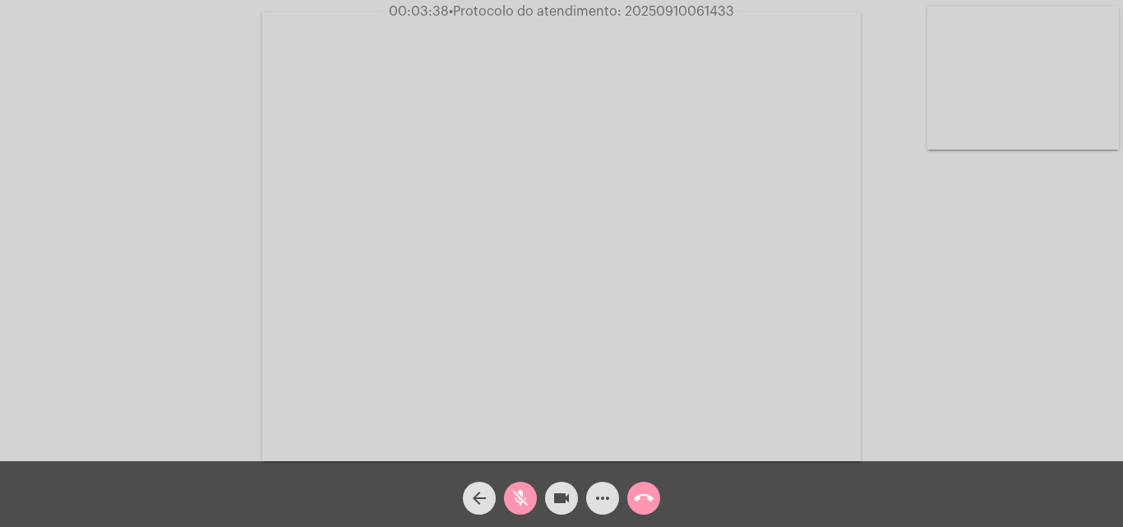
click at [523, 488] on mat-icon "mic_off" at bounding box center [521, 498] width 20 height 20
copy span "20250910061433"
click at [628, 493] on button "call_end" at bounding box center [643, 498] width 33 height 33
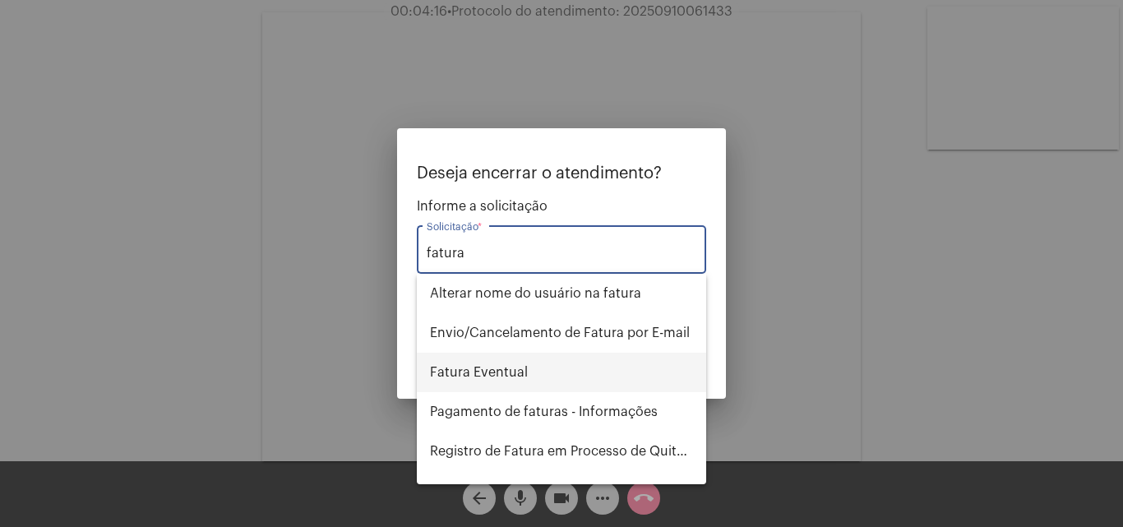
click at [553, 372] on span "Fatura Eventual" at bounding box center [561, 372] width 263 height 39
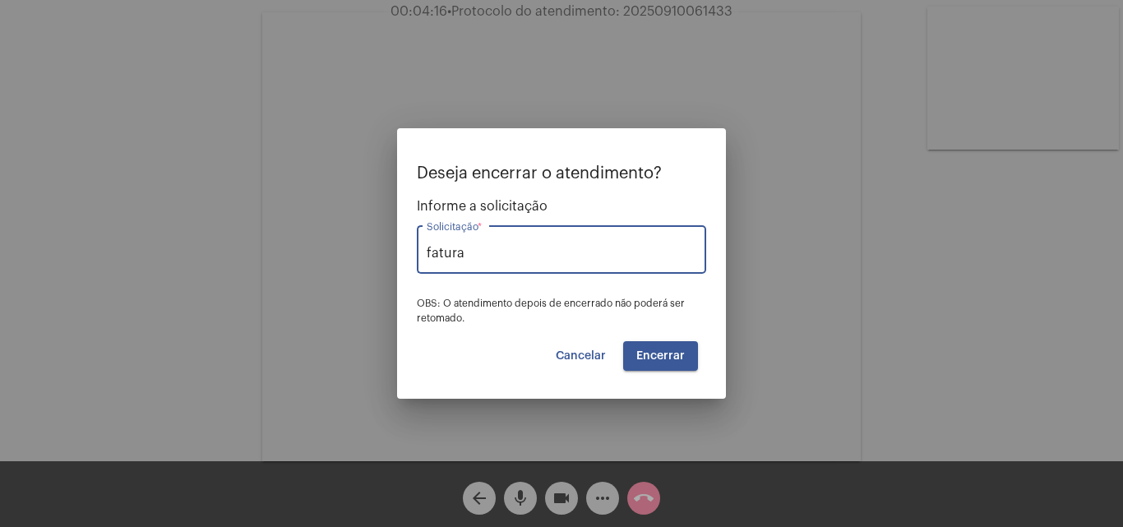
type input "Fatura Eventual"
click at [657, 355] on span "Encerrar" at bounding box center [660, 356] width 49 height 12
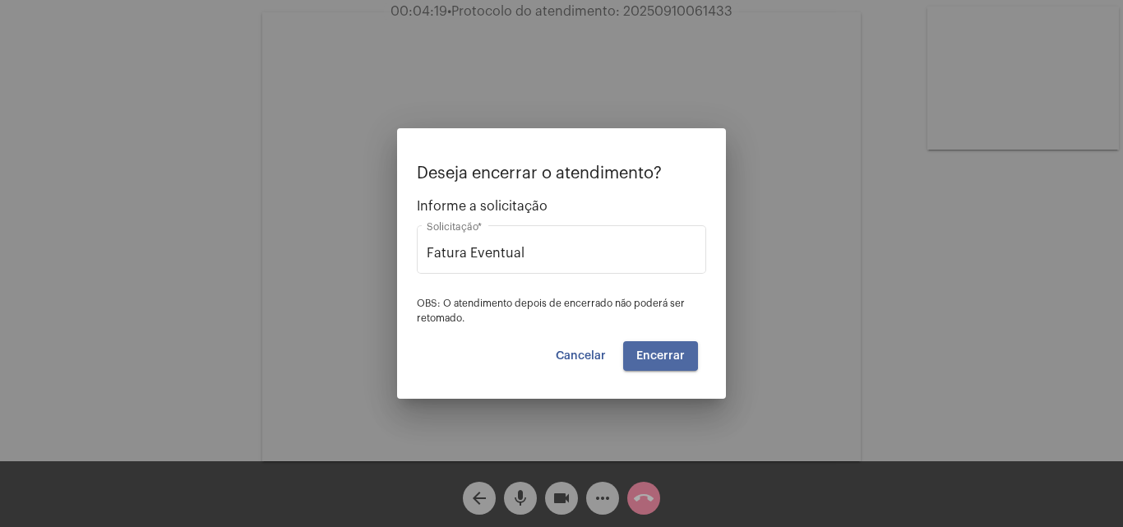
click at [657, 354] on span "Encerrar" at bounding box center [660, 356] width 49 height 12
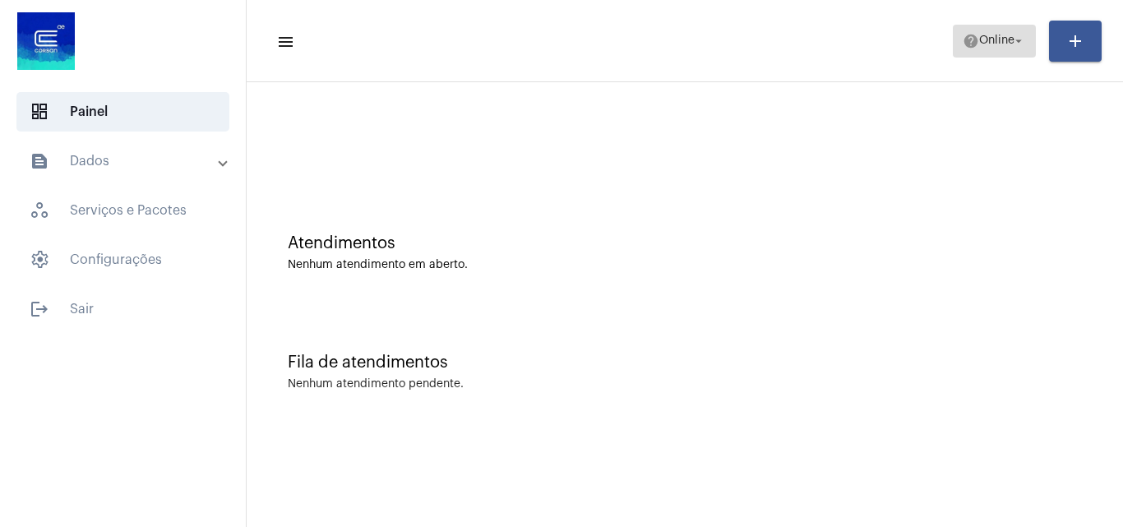
click at [982, 43] on span "Online" at bounding box center [996, 41] width 35 height 12
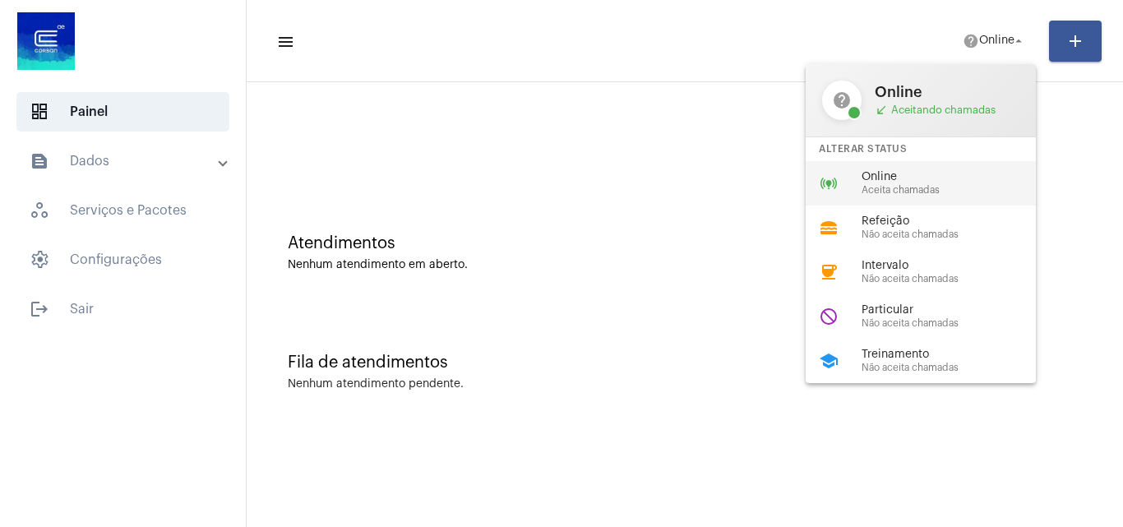
click at [911, 199] on div "online_prediction Online Aceita chamadas" at bounding box center [934, 183] width 257 height 44
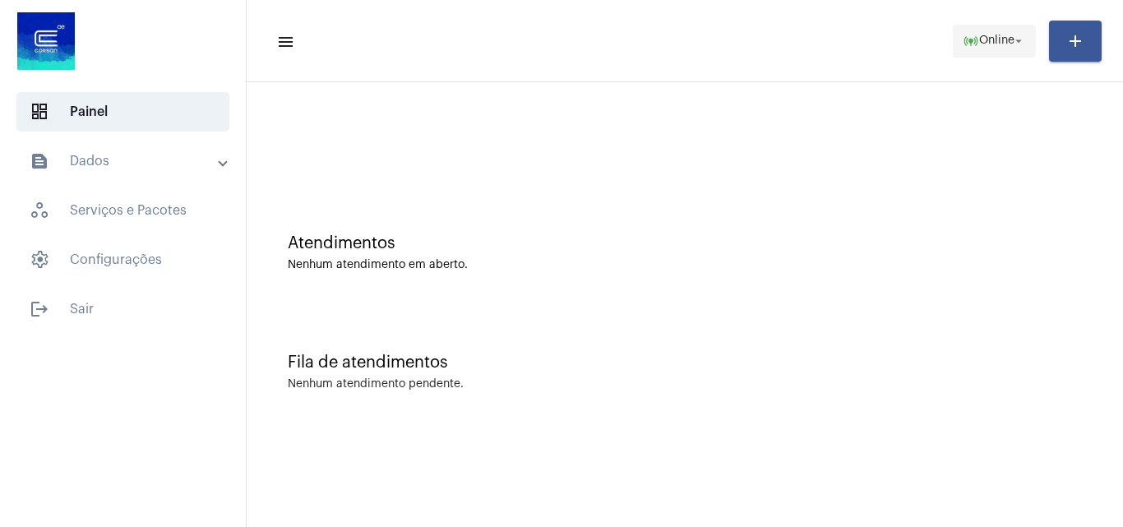
click at [1014, 31] on span "online_prediction Online arrow_drop_down" at bounding box center [994, 40] width 63 height 30
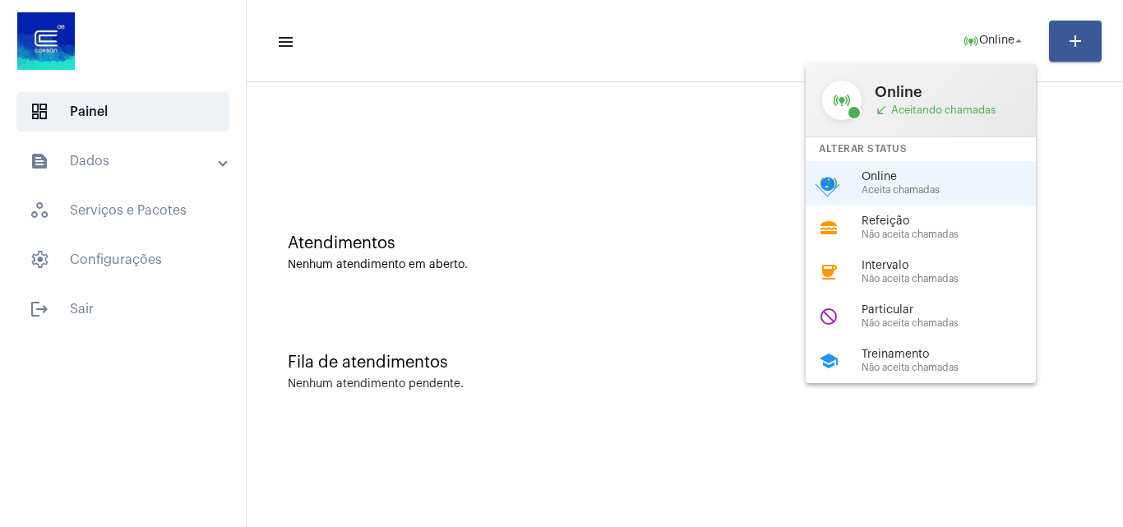
click at [695, 287] on div at bounding box center [561, 263] width 1123 height 527
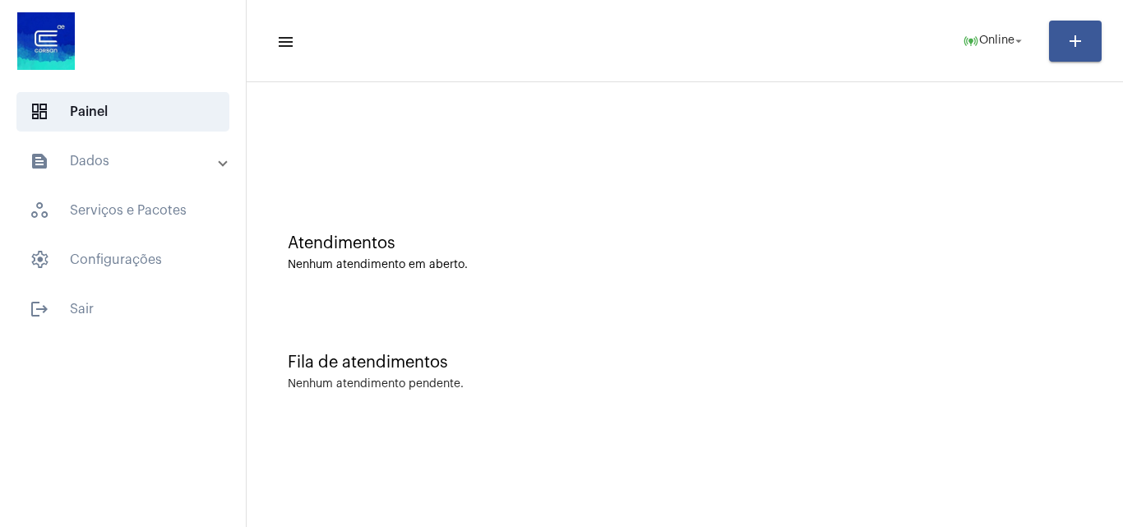
click at [805, 340] on div "Fila de atendimentos Nenhum atendimento pendente." at bounding box center [685, 363] width 860 height 119
click at [119, 322] on div "dashboard Painel text_snippet_outlined Dados history_outlined Histórico schedul…" at bounding box center [123, 263] width 246 height 527
click at [119, 322] on span "logout Sair" at bounding box center [122, 308] width 213 height 39
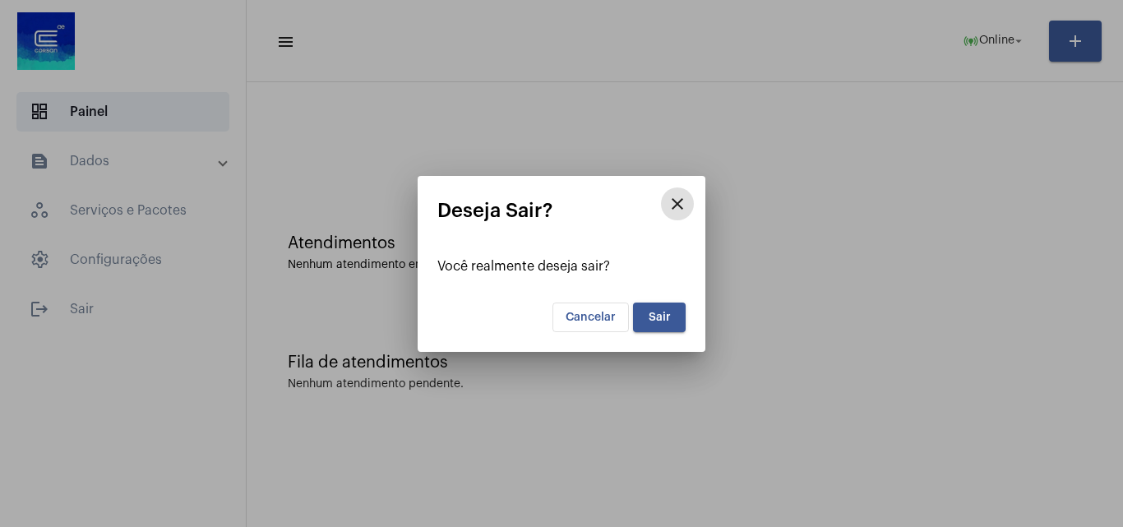
click at [664, 308] on button "Sair" at bounding box center [659, 318] width 53 height 30
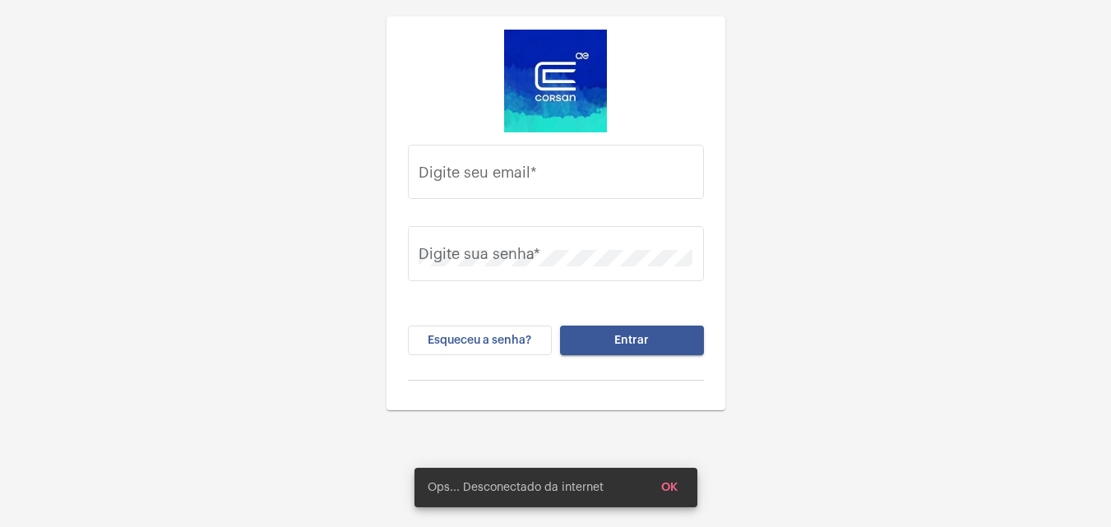
type input "[EMAIL_ADDRESS][DOMAIN_NAME]"
